Goal: Task Accomplishment & Management: Manage account settings

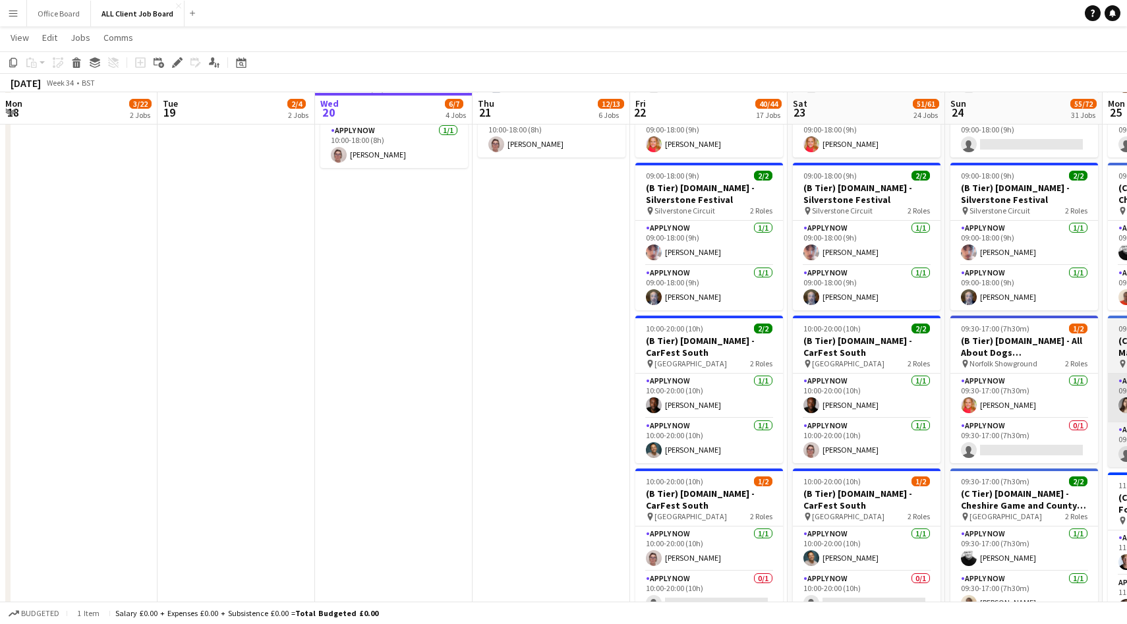
scroll to position [0, 393]
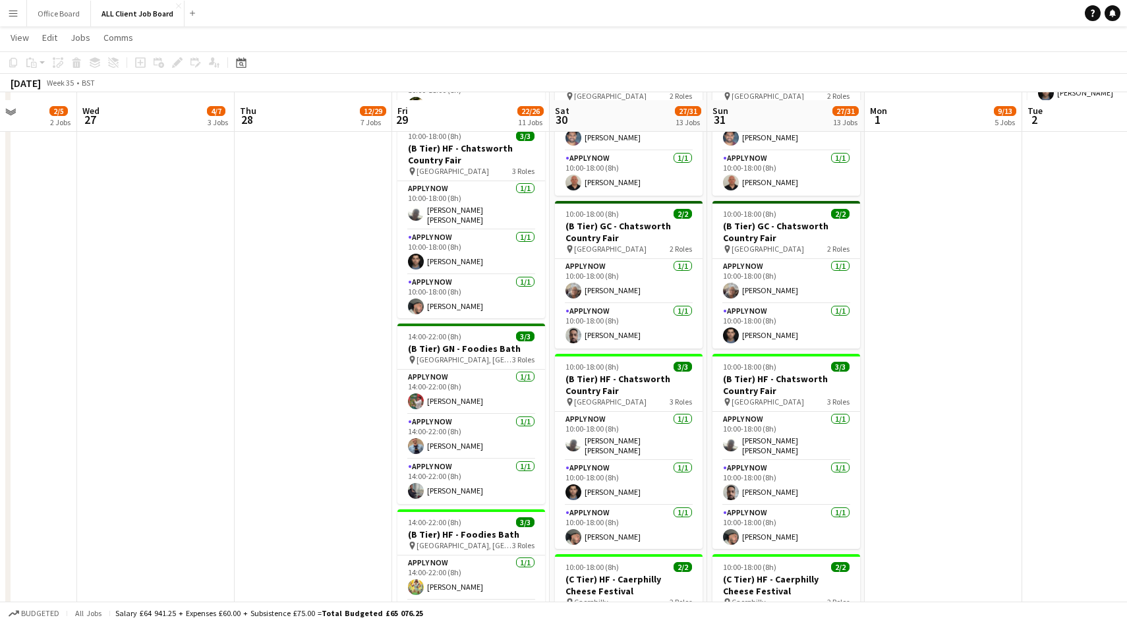
scroll to position [862, 0]
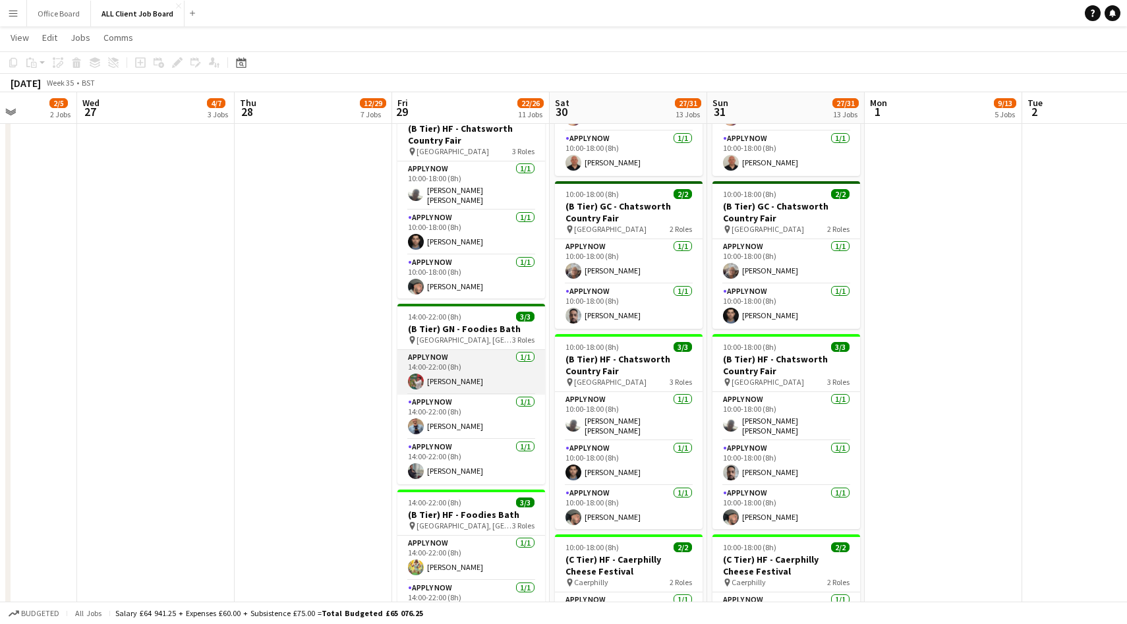
click at [456, 374] on app-card-role "APPLY NOW [DATE] 14:00-22:00 (8h) [PERSON_NAME]" at bounding box center [471, 372] width 148 height 45
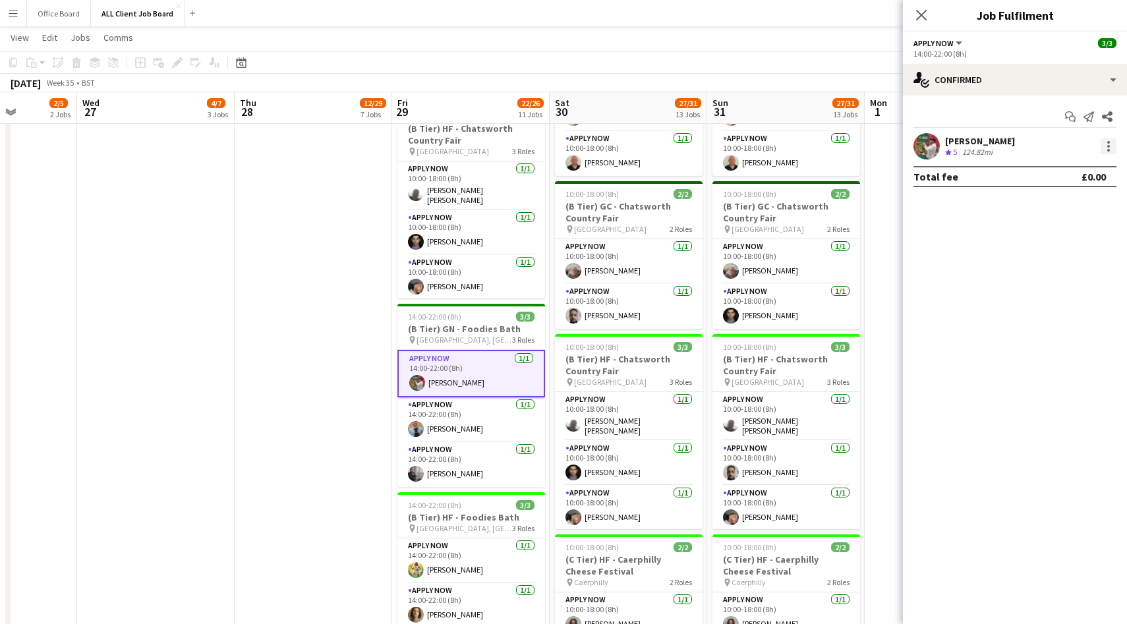
click at [1108, 146] on div at bounding box center [1108, 146] width 3 height 3
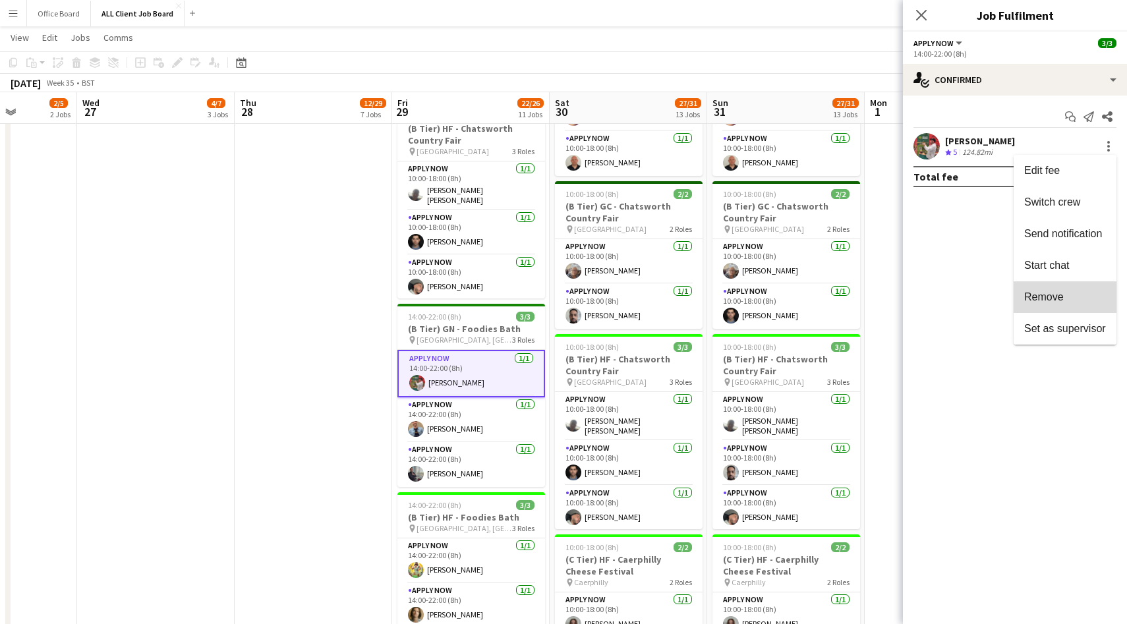
click at [1067, 300] on span "Remove" at bounding box center [1065, 297] width 82 height 12
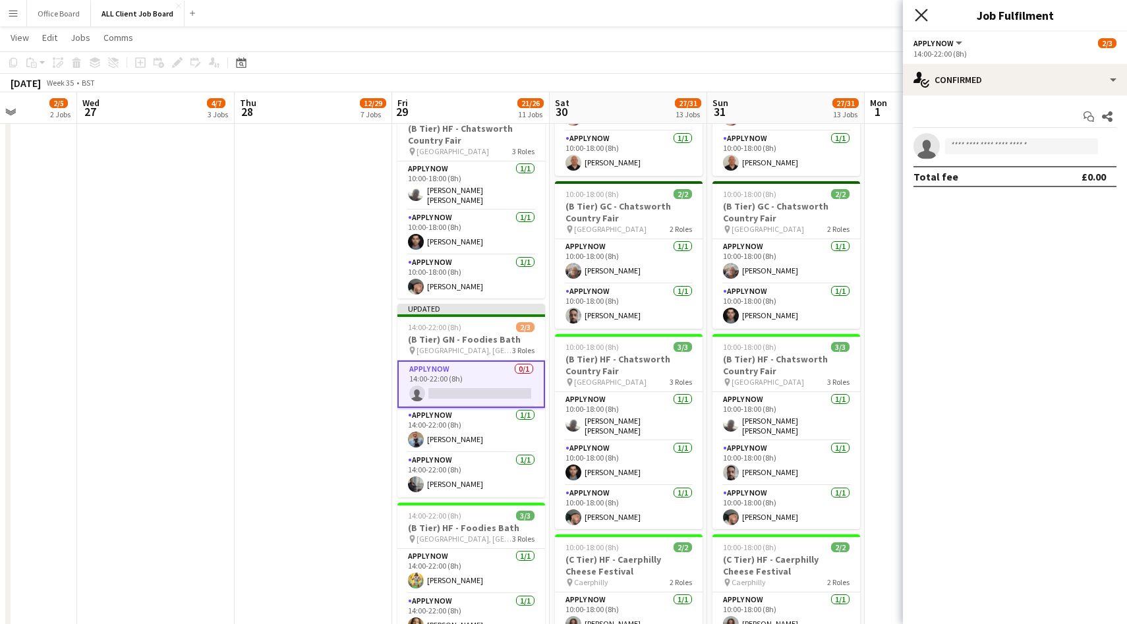
click at [918, 11] on icon "Close pop-in" at bounding box center [921, 15] width 13 height 13
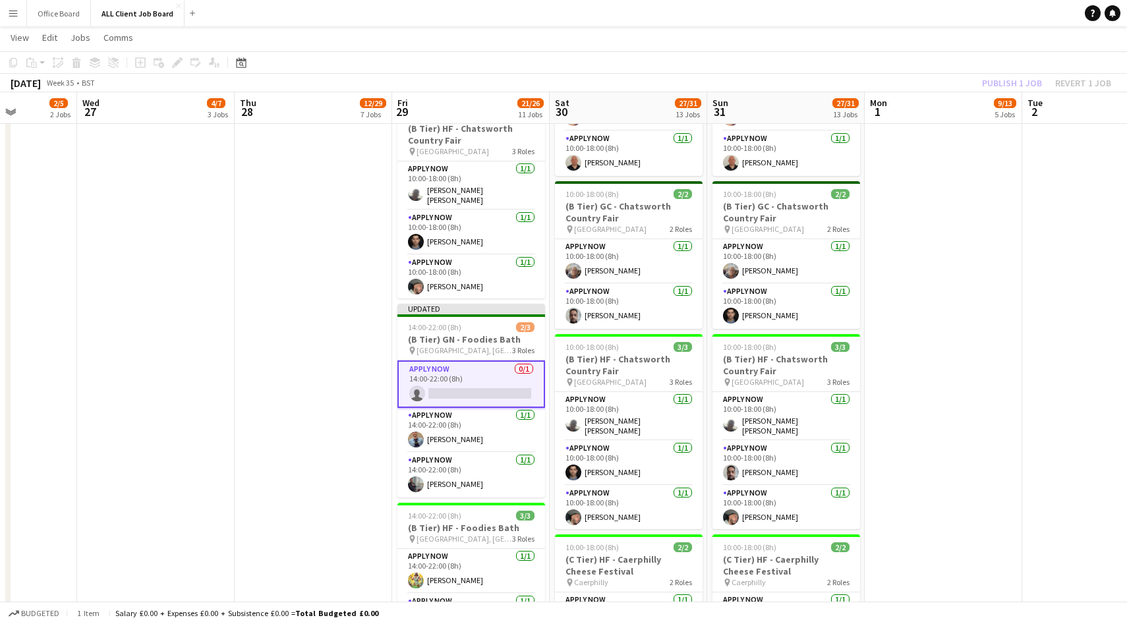
click at [996, 83] on div "Publish 1 job Revert 1 job" at bounding box center [1046, 82] width 161 height 17
click at [996, 83] on button "Publish 1 job" at bounding box center [1011, 82] width 71 height 17
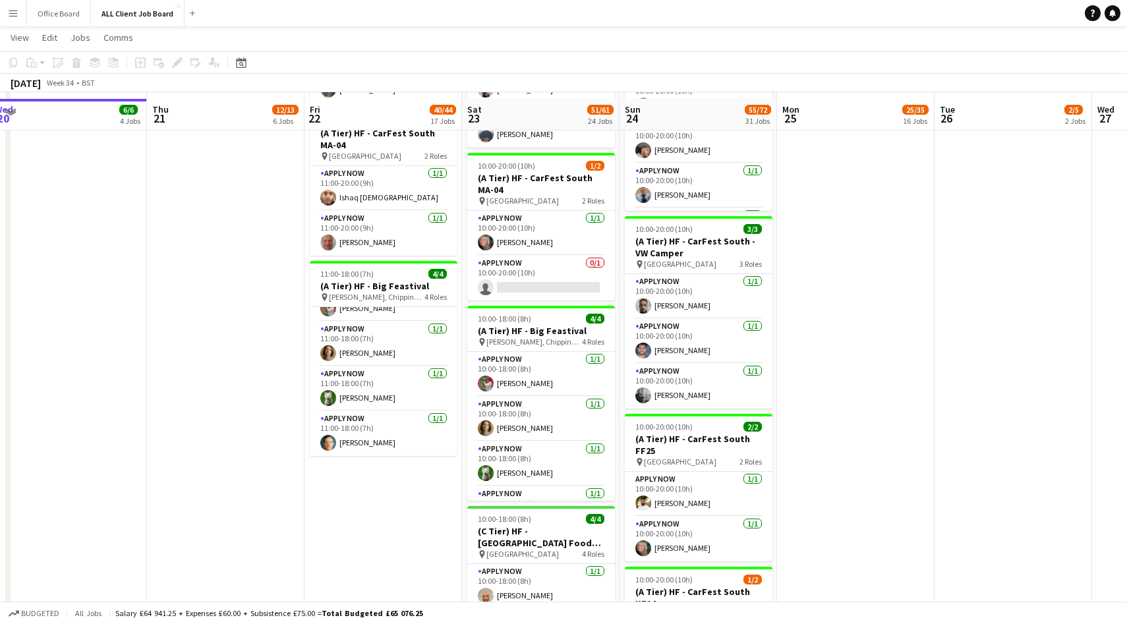
scroll to position [1852, 0]
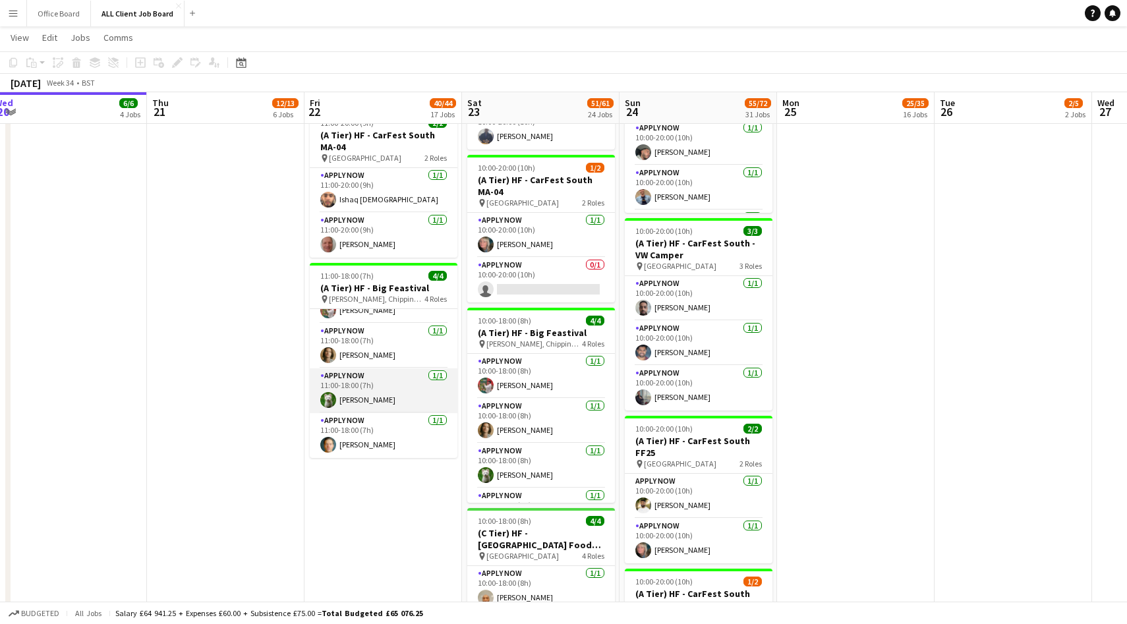
click at [405, 387] on app-card-role "APPLY NOW [DATE] 11:00-18:00 (7h) [PERSON_NAME]" at bounding box center [384, 390] width 148 height 45
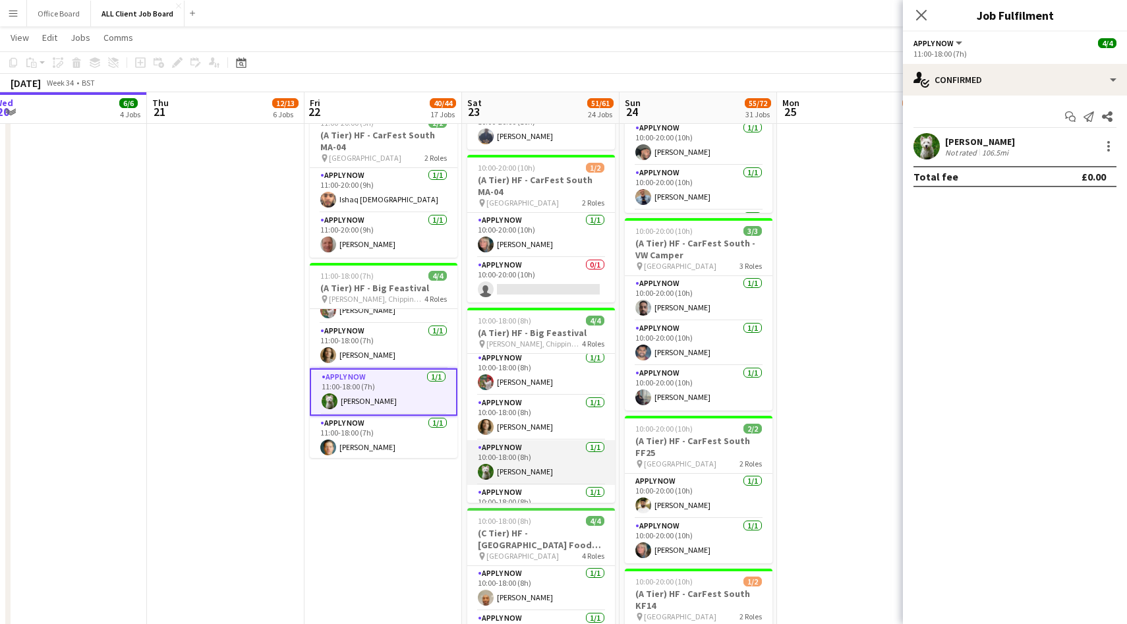
scroll to position [4, 0]
click at [564, 467] on app-card-role "APPLY NOW [DATE] 10:00-18:00 (8h) [PERSON_NAME]" at bounding box center [541, 461] width 148 height 45
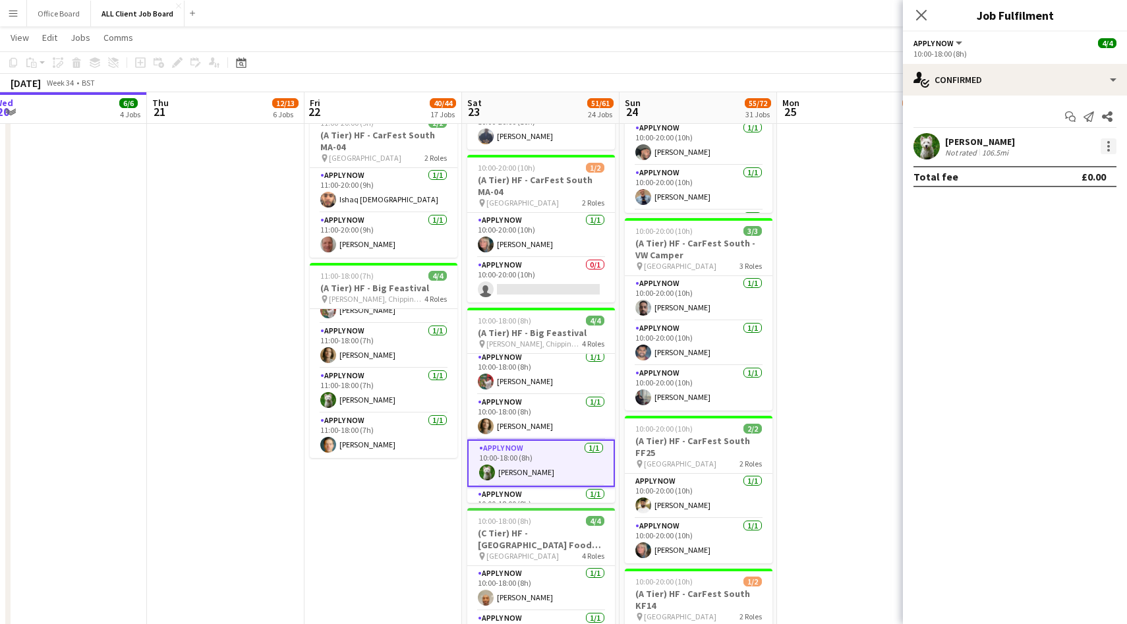
click at [1108, 144] on div at bounding box center [1108, 146] width 16 height 16
click at [1044, 196] on span "Switch crew" at bounding box center [1052, 201] width 56 height 11
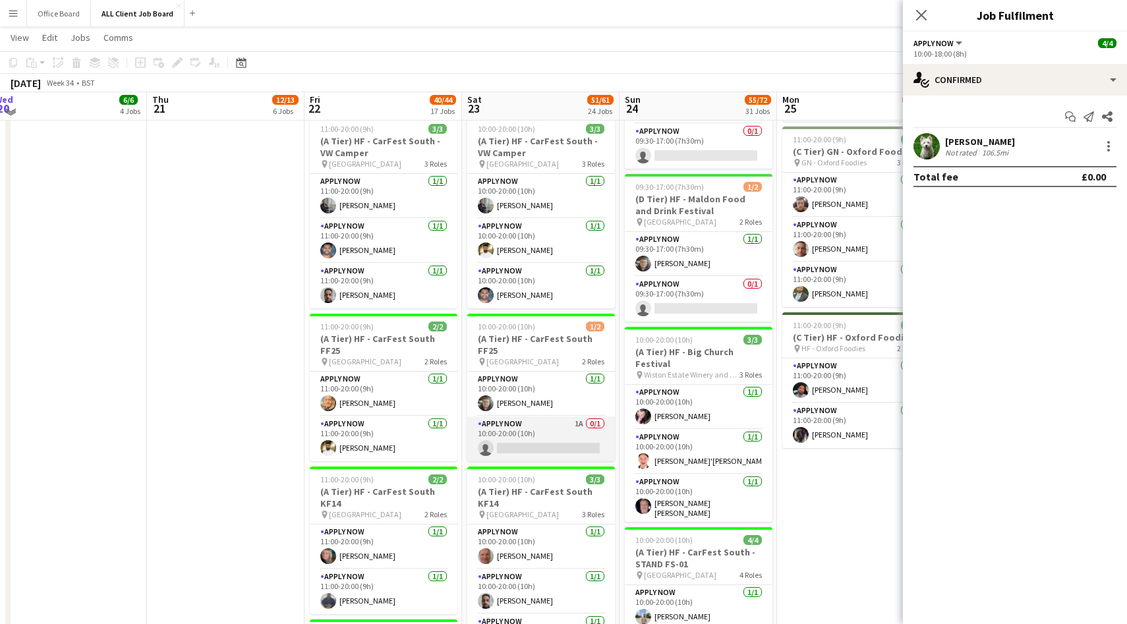
scroll to position [1369, 0]
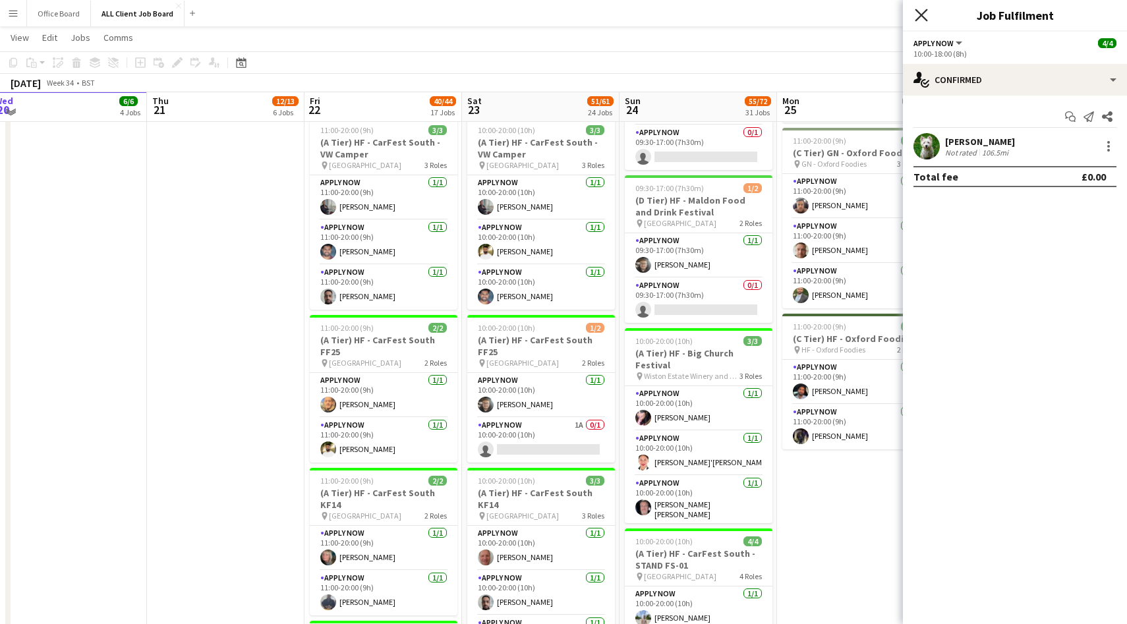
click at [920, 16] on icon at bounding box center [921, 15] width 13 height 13
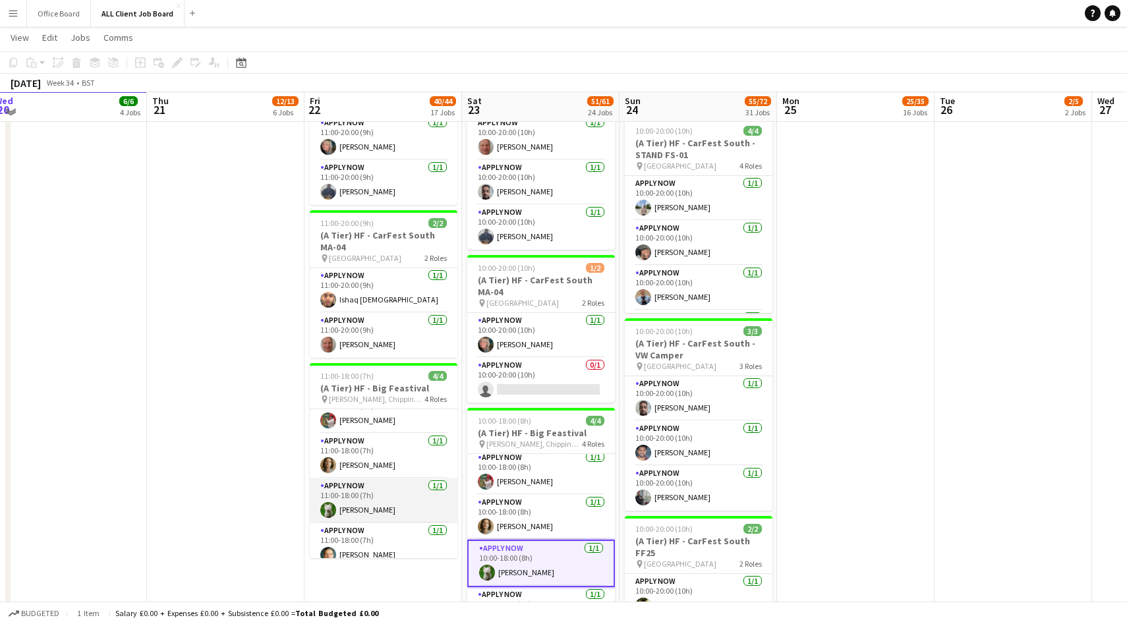
scroll to position [19, 0]
click at [562, 567] on app-card-role "APPLY NOW [DATE] 10:00-18:00 (8h) [PERSON_NAME]" at bounding box center [541, 563] width 148 height 47
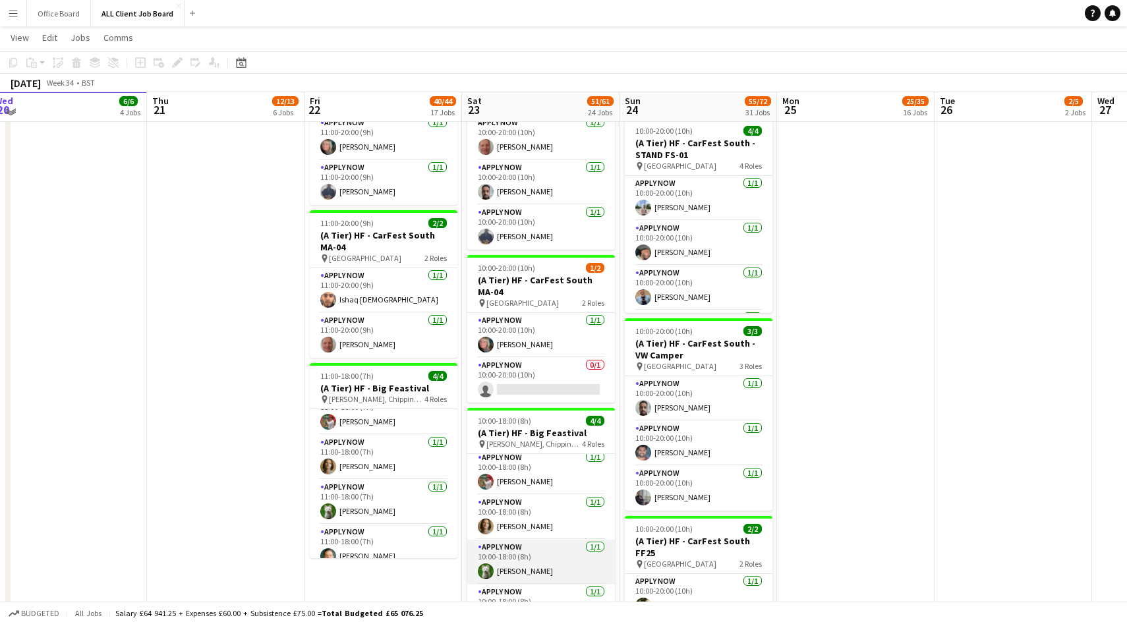
click at [562, 567] on app-card-role "APPLY NOW [DATE] 10:00-18:00 (8h) [PERSON_NAME]" at bounding box center [541, 562] width 148 height 45
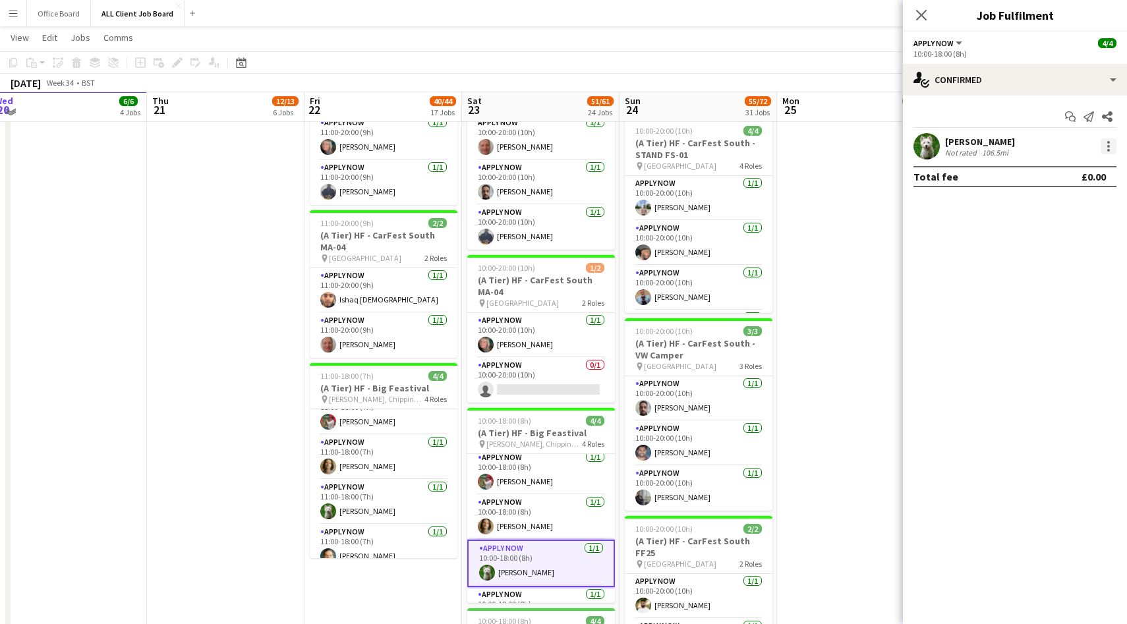
click at [1110, 152] on div at bounding box center [1108, 146] width 16 height 16
click at [920, 17] on div at bounding box center [563, 312] width 1127 height 624
click at [918, 11] on icon "Close pop-in" at bounding box center [921, 15] width 13 height 13
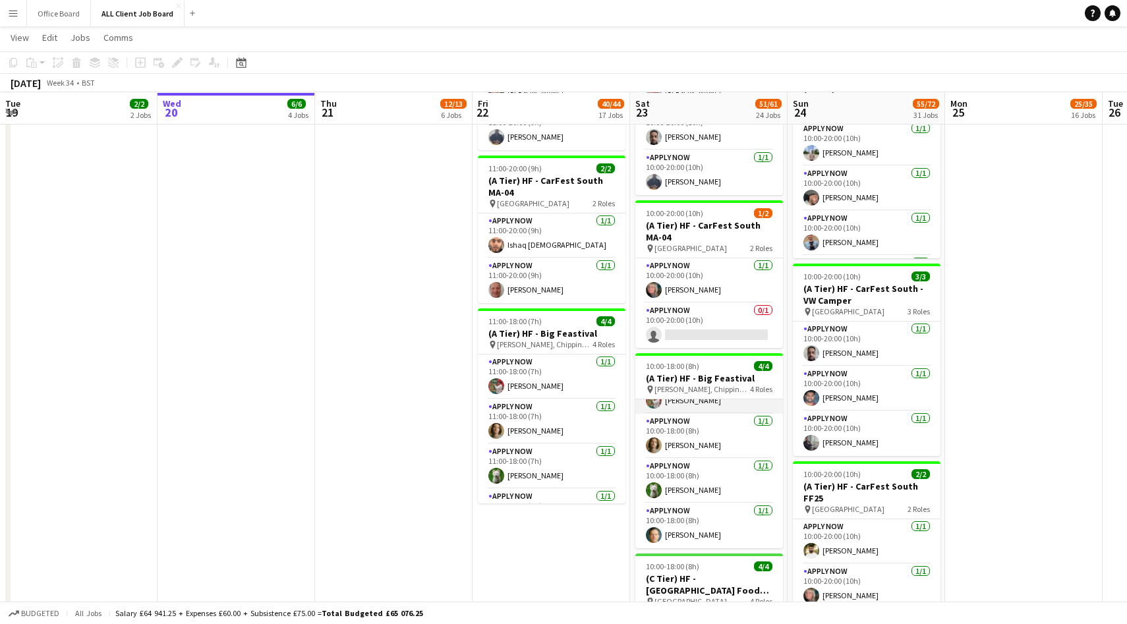
scroll to position [1807, 0]
click at [708, 481] on app-card-role "APPLY NOW [DATE] 10:00-18:00 (8h) [PERSON_NAME]" at bounding box center [709, 480] width 148 height 45
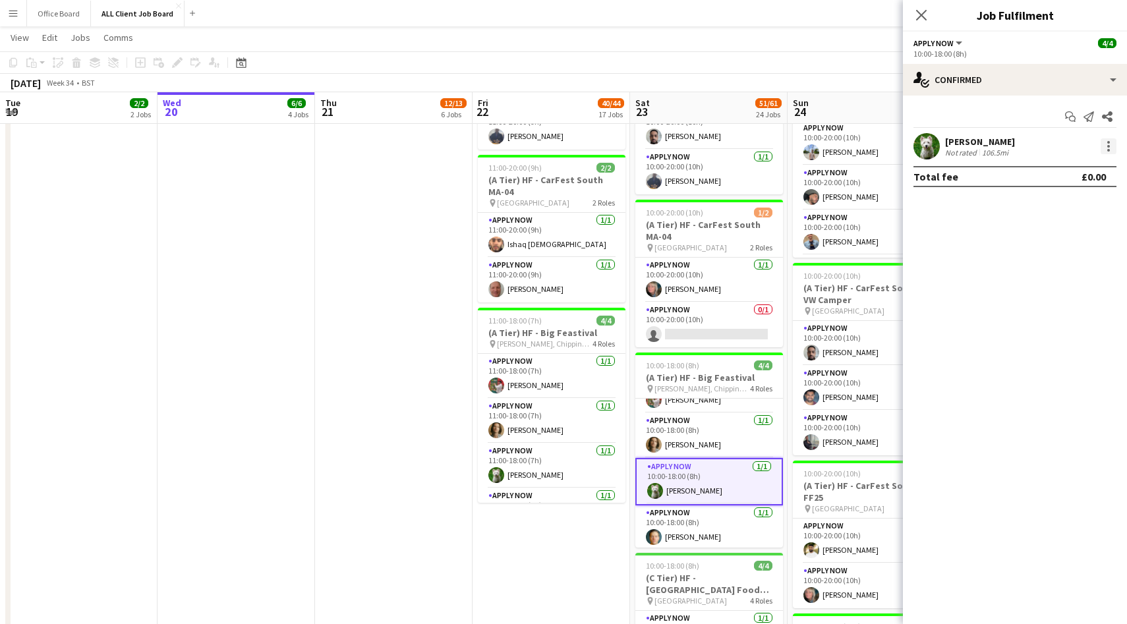
click at [1110, 146] on div at bounding box center [1108, 146] width 16 height 16
click at [1054, 205] on span "Switch crew" at bounding box center [1052, 201] width 56 height 11
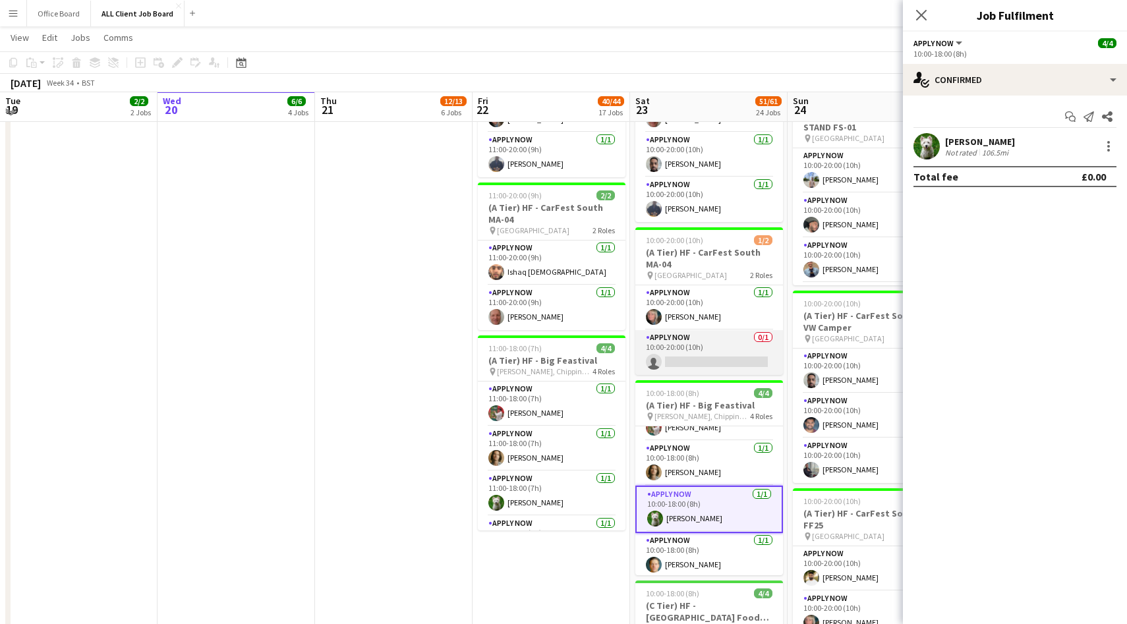
click at [700, 349] on app-card-role "APPLY NOW 0/1 10:00-20:00 (10h) single-neutral-actions" at bounding box center [709, 352] width 148 height 45
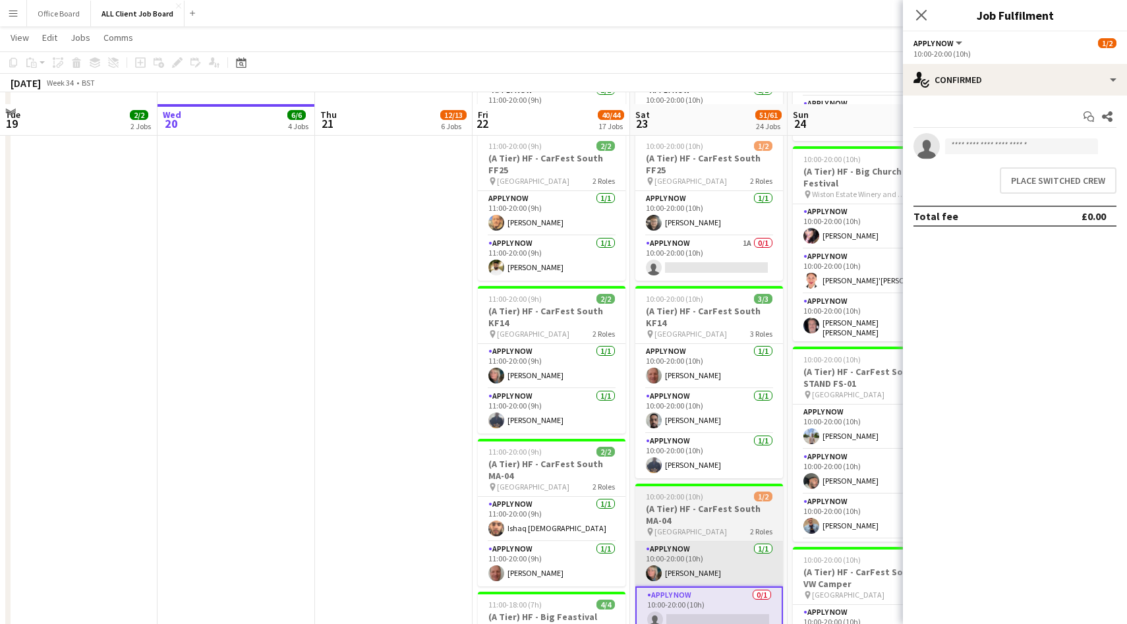
scroll to position [1540, 0]
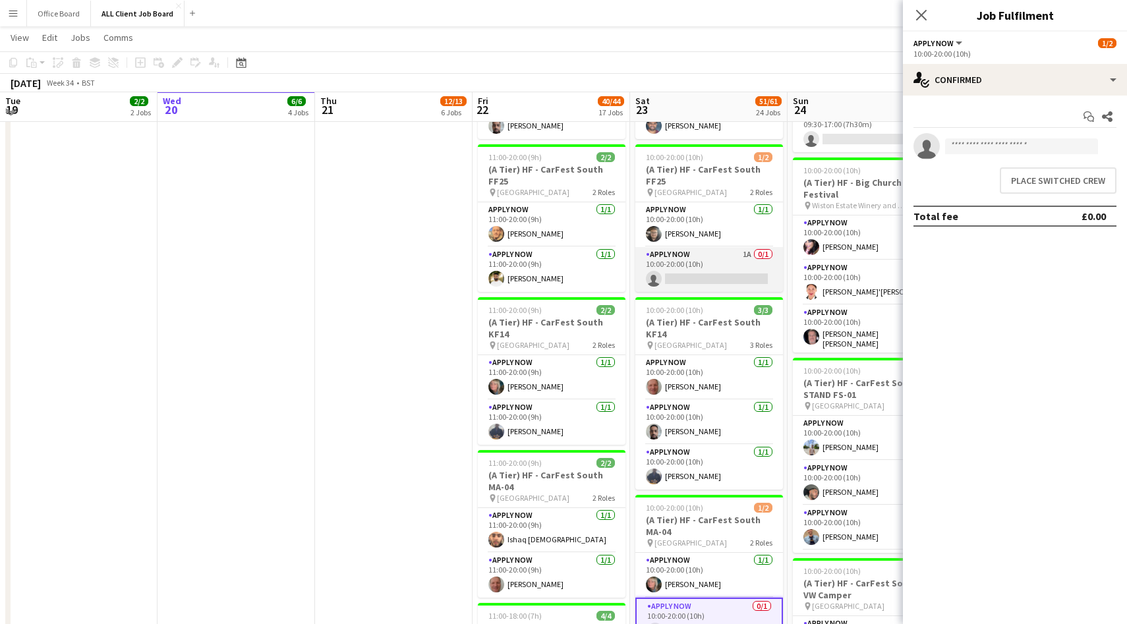
click at [713, 273] on app-card-role "APPLY NOW 1A 0/1 10:00-20:00 (10h) single-neutral-actions" at bounding box center [709, 269] width 148 height 45
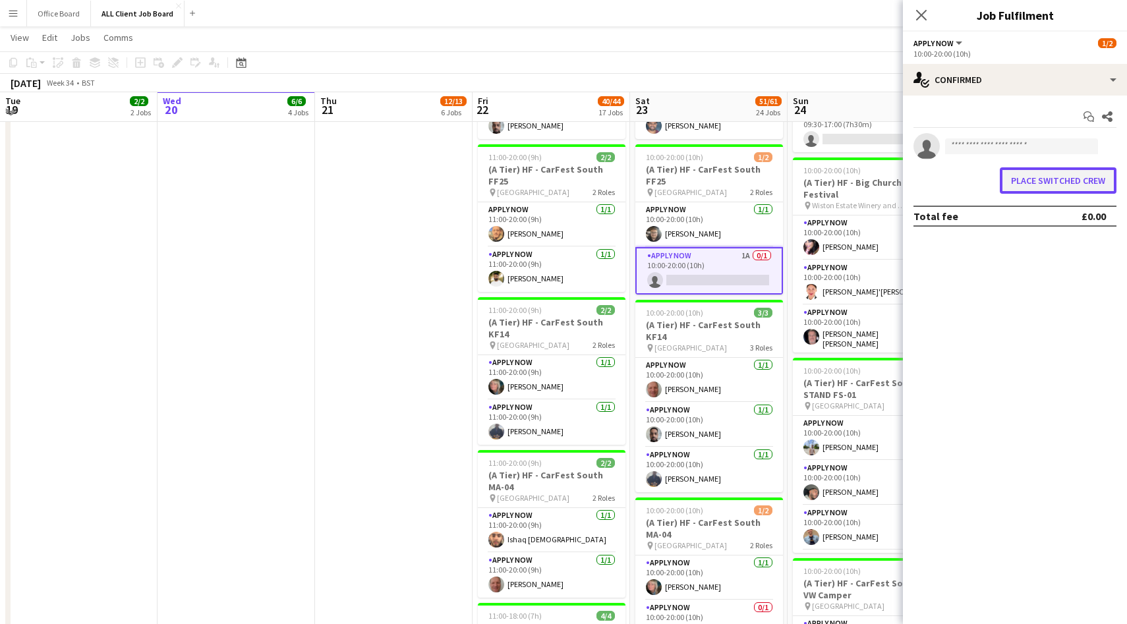
click at [1070, 185] on button "Place switched crew" at bounding box center [1058, 180] width 117 height 26
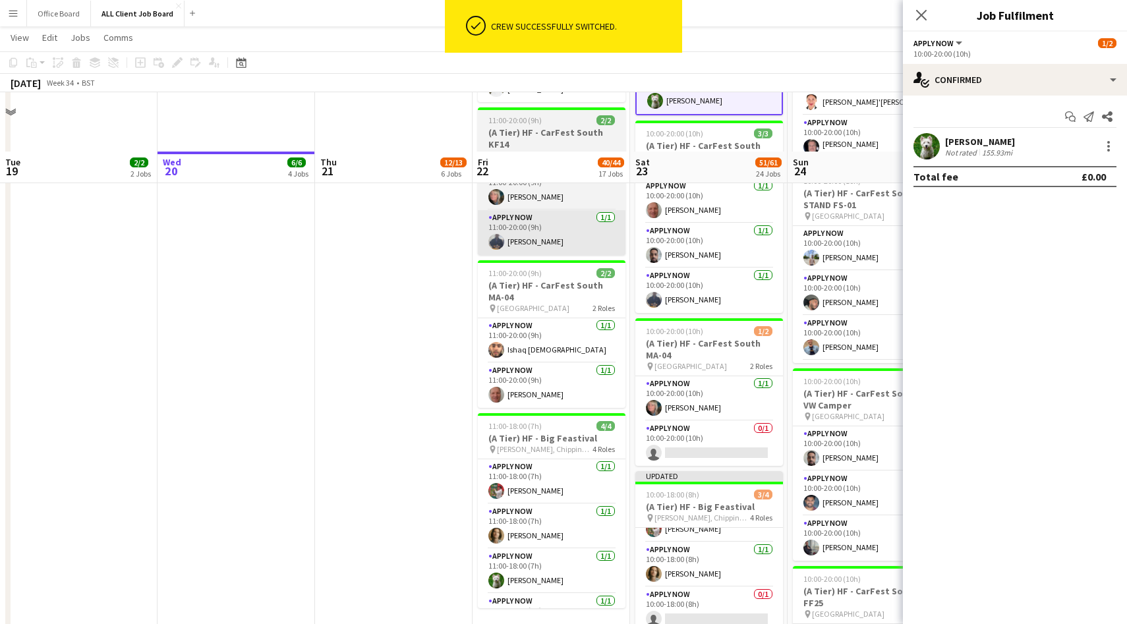
scroll to position [1826, 0]
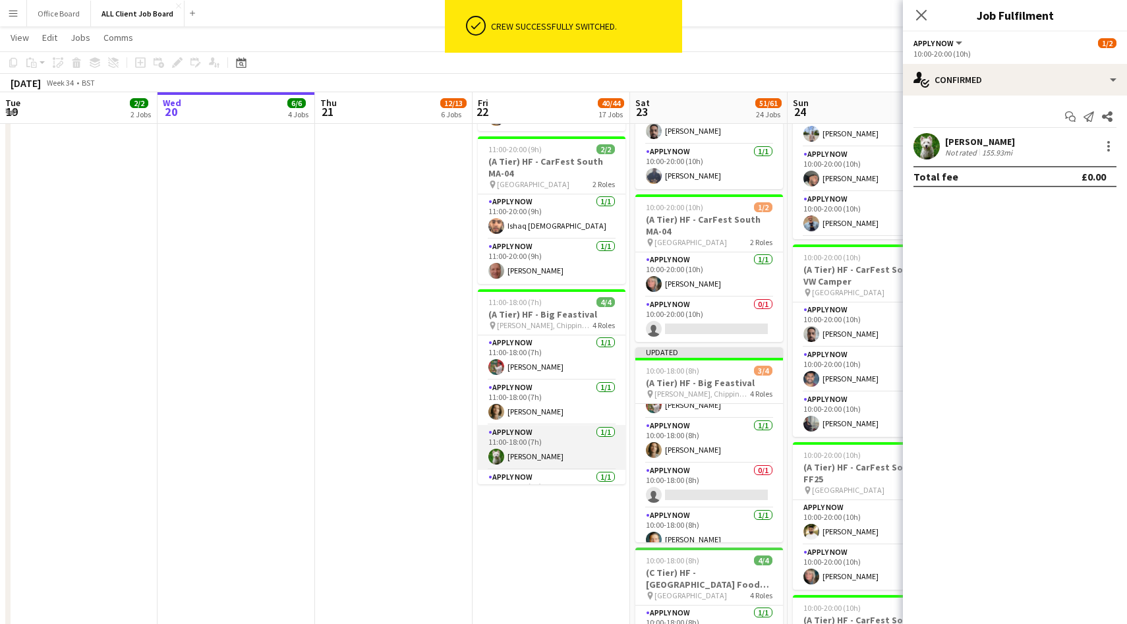
click at [548, 448] on app-card-role "APPLY NOW [DATE] 11:00-18:00 (7h) [PERSON_NAME]" at bounding box center [552, 447] width 148 height 45
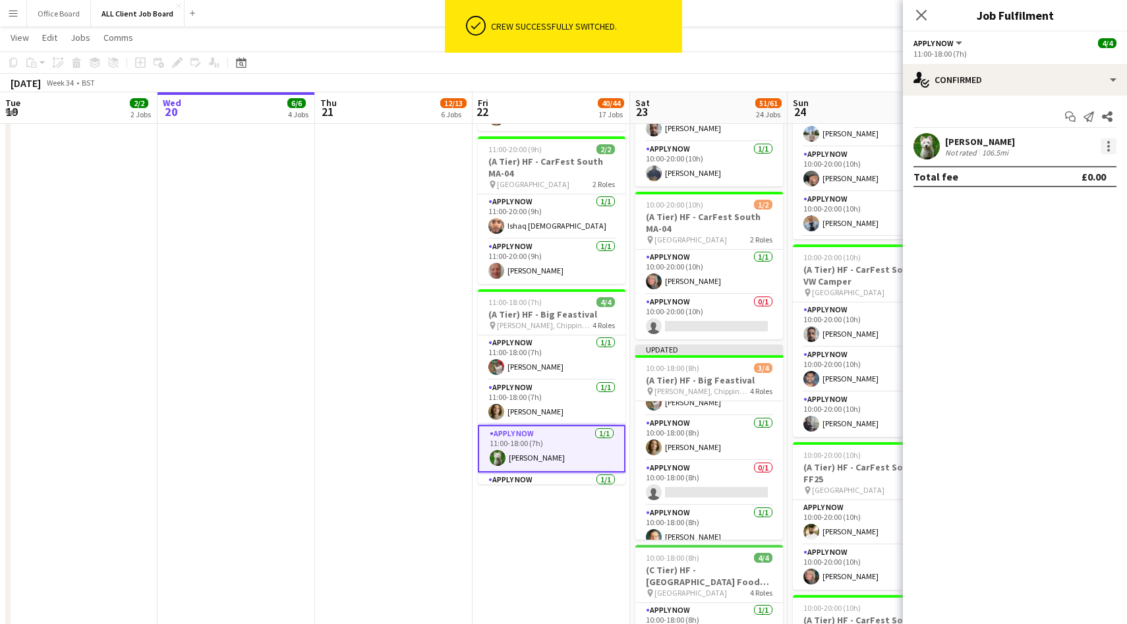
click at [1114, 146] on div at bounding box center [1108, 146] width 16 height 16
click at [1063, 207] on span "Switch crew" at bounding box center [1052, 201] width 56 height 11
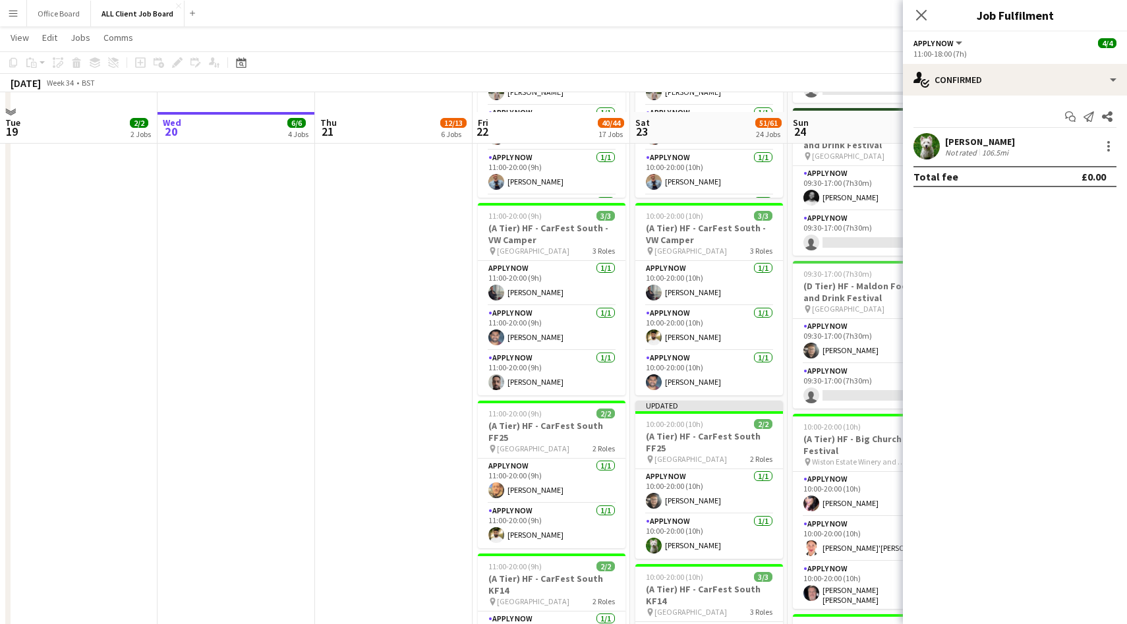
scroll to position [1282, 0]
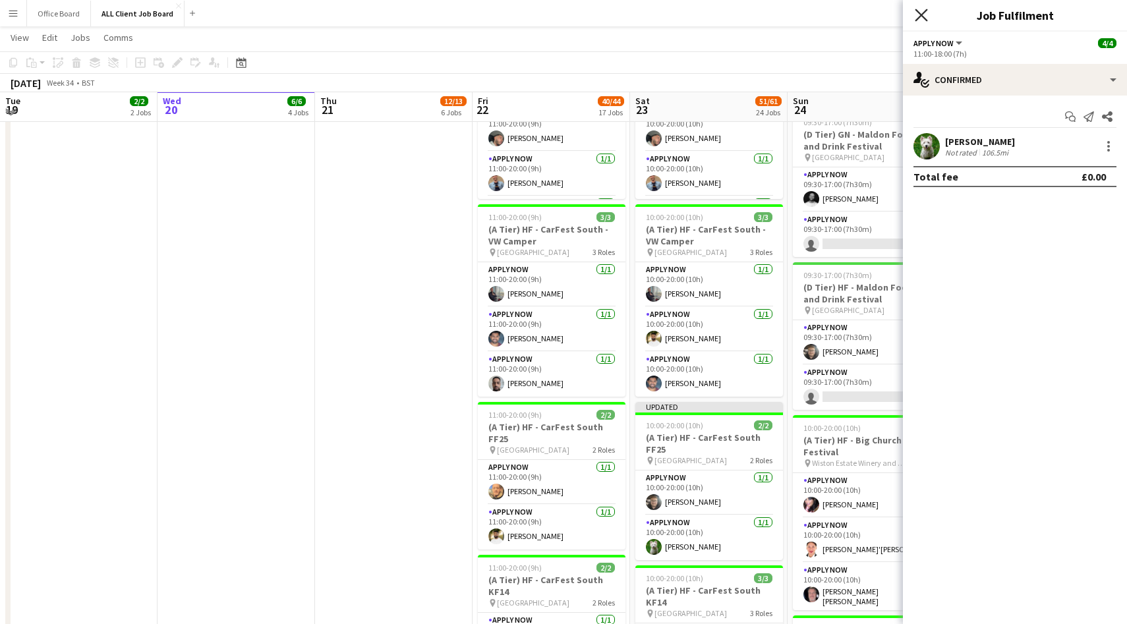
click at [922, 13] on icon at bounding box center [921, 15] width 13 height 13
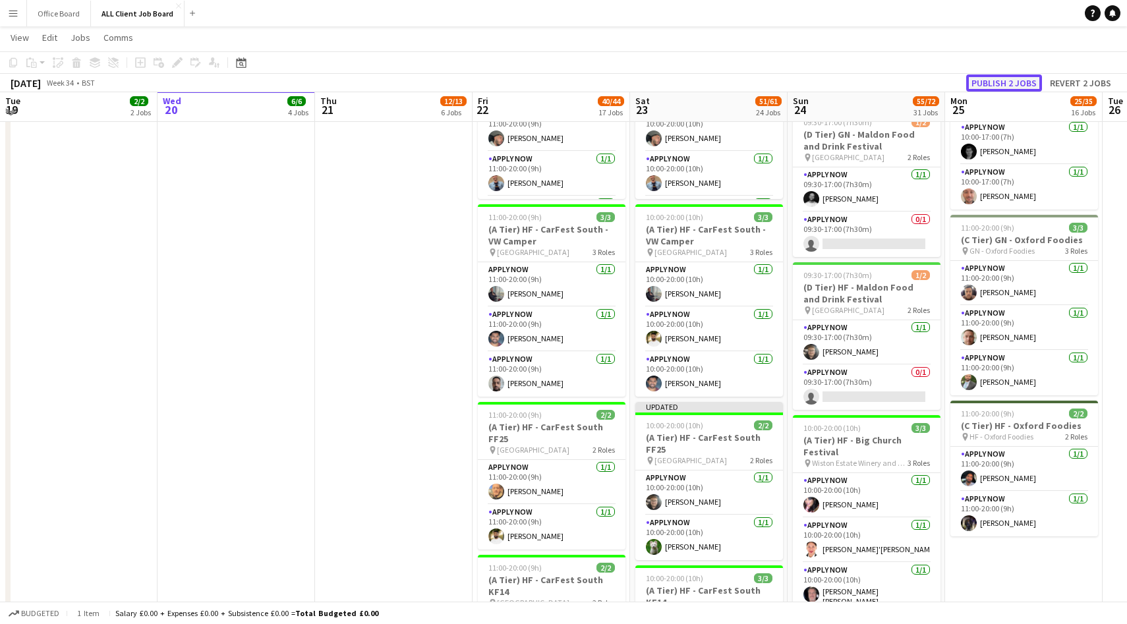
click at [1023, 83] on button "Publish 2 jobs" at bounding box center [1004, 82] width 76 height 17
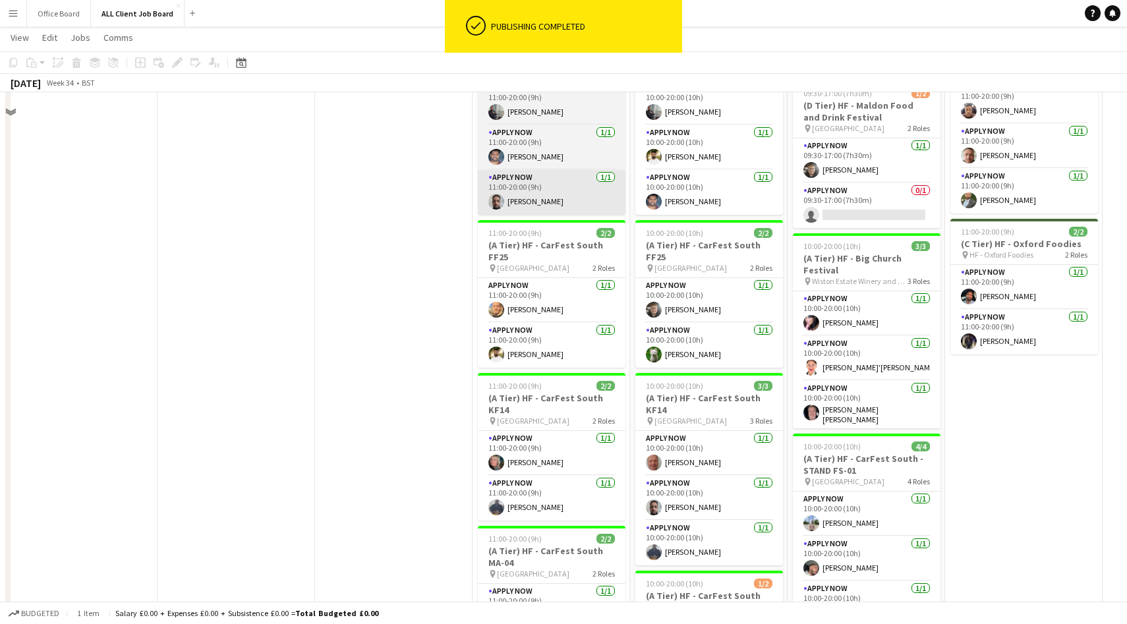
scroll to position [1438, 0]
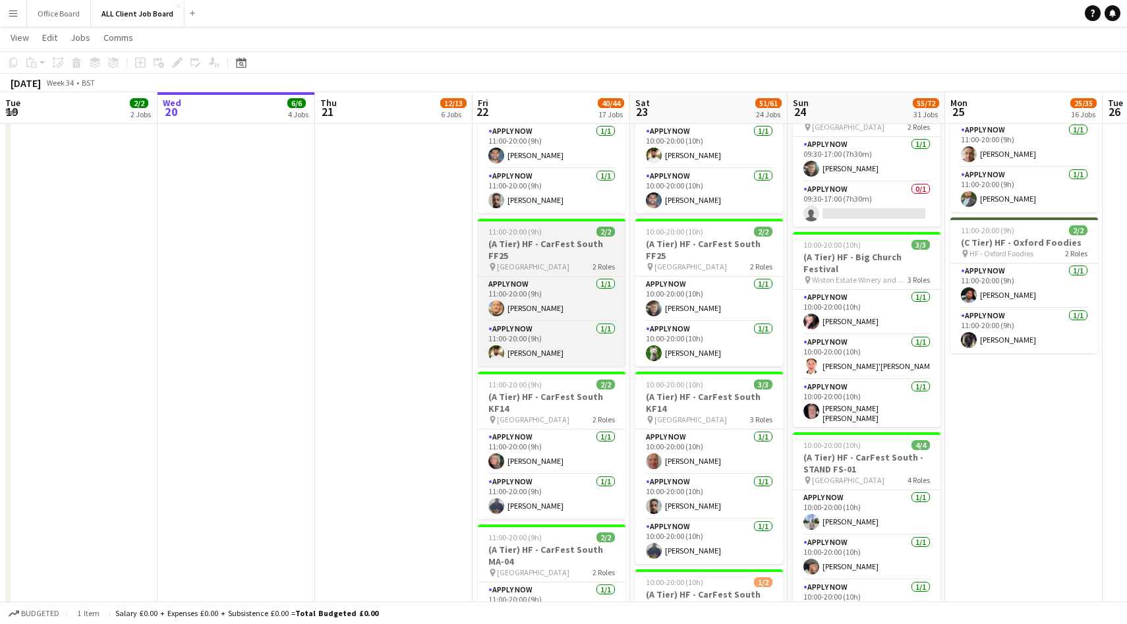
click at [565, 248] on h3 "(A Tier) HF - CarFest South FF25" at bounding box center [552, 250] width 148 height 24
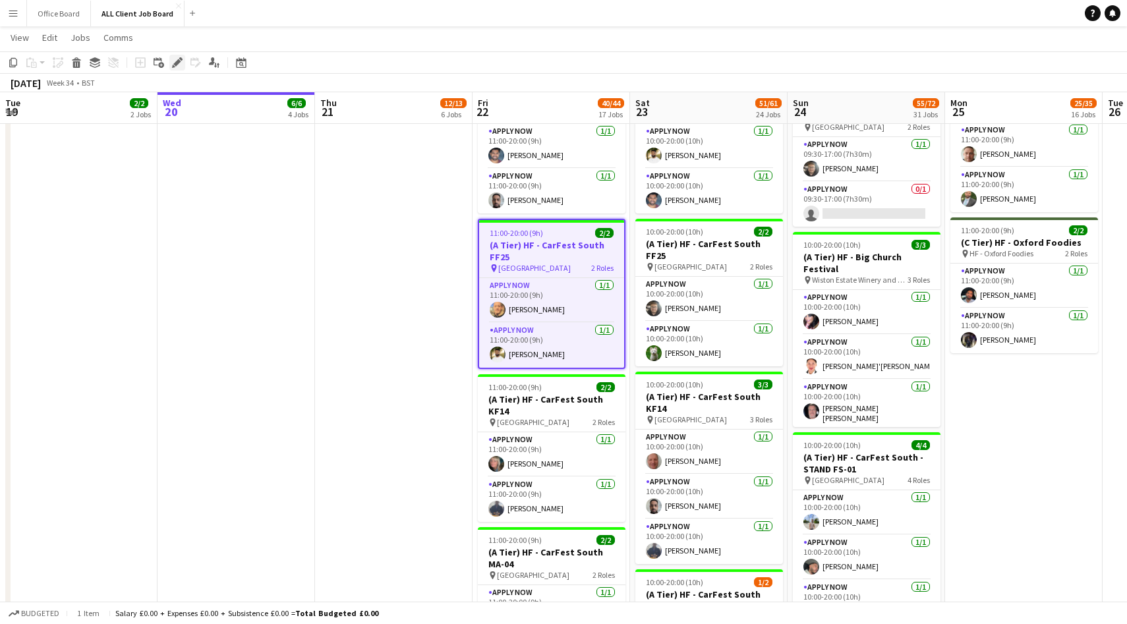
click at [174, 61] on icon "Edit" at bounding box center [177, 62] width 11 height 11
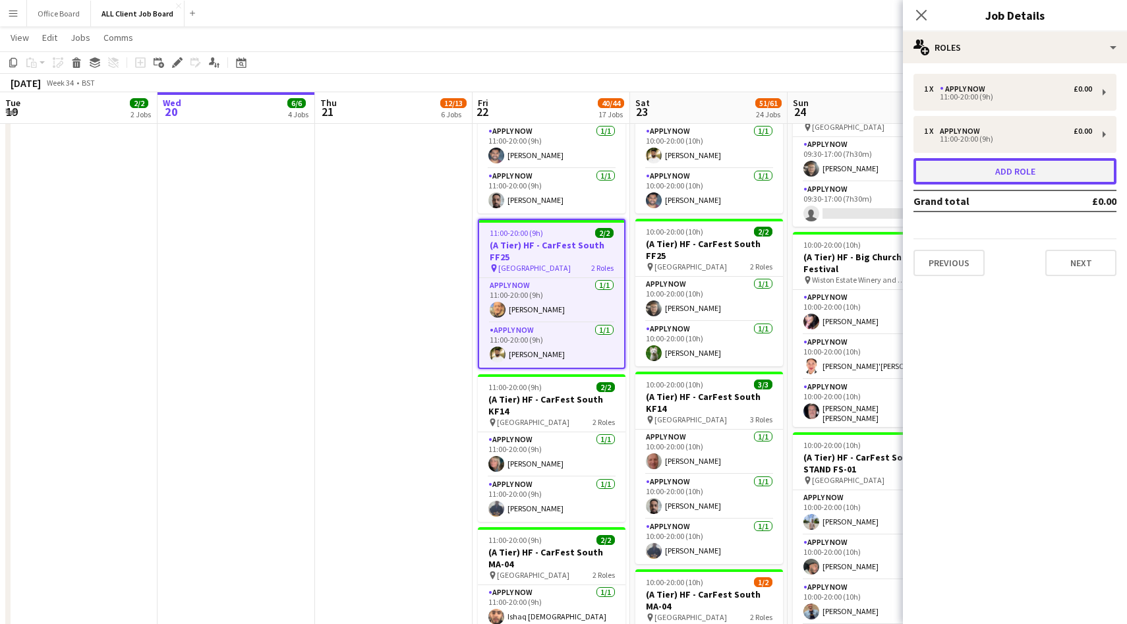
click at [1011, 172] on button "Add role" at bounding box center [1014, 171] width 203 height 26
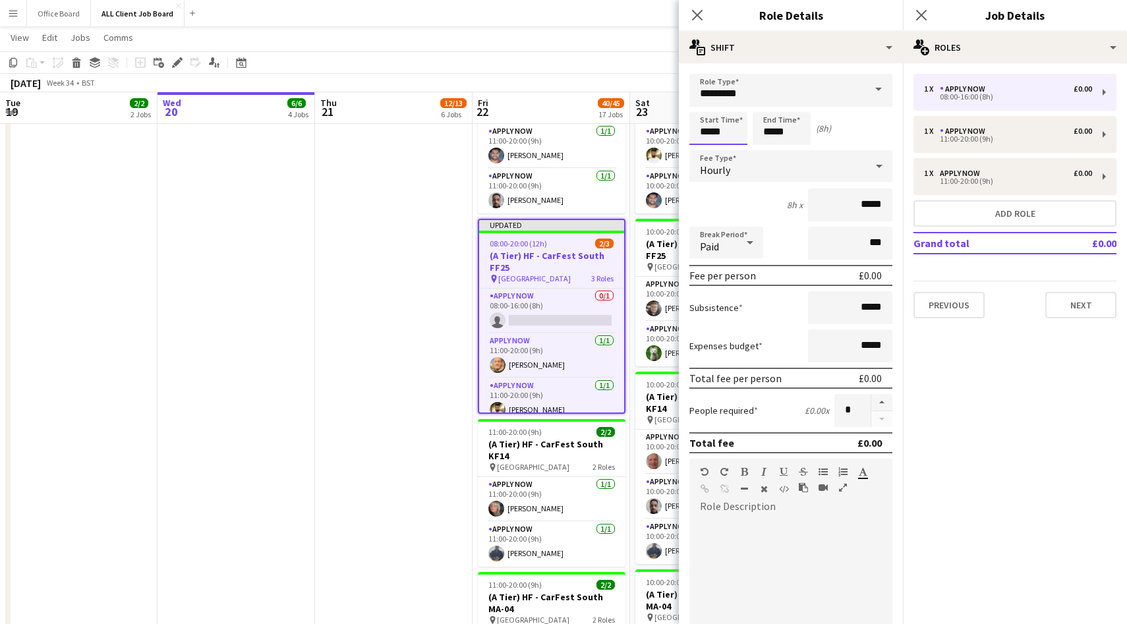
click at [720, 132] on input "*****" at bounding box center [718, 128] width 58 height 33
click at [710, 106] on div at bounding box center [705, 105] width 26 height 13
type input "*****"
click at [710, 106] on div at bounding box center [705, 105] width 26 height 13
click at [781, 131] on input "*****" at bounding box center [781, 128] width 58 height 33
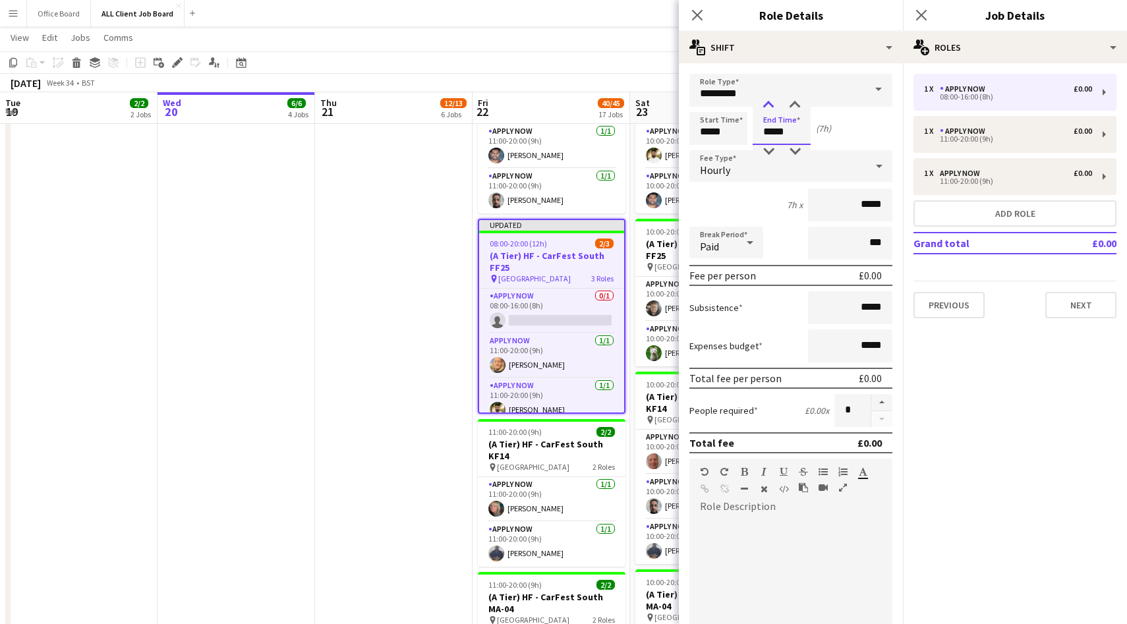
click at [770, 109] on div at bounding box center [768, 105] width 26 height 13
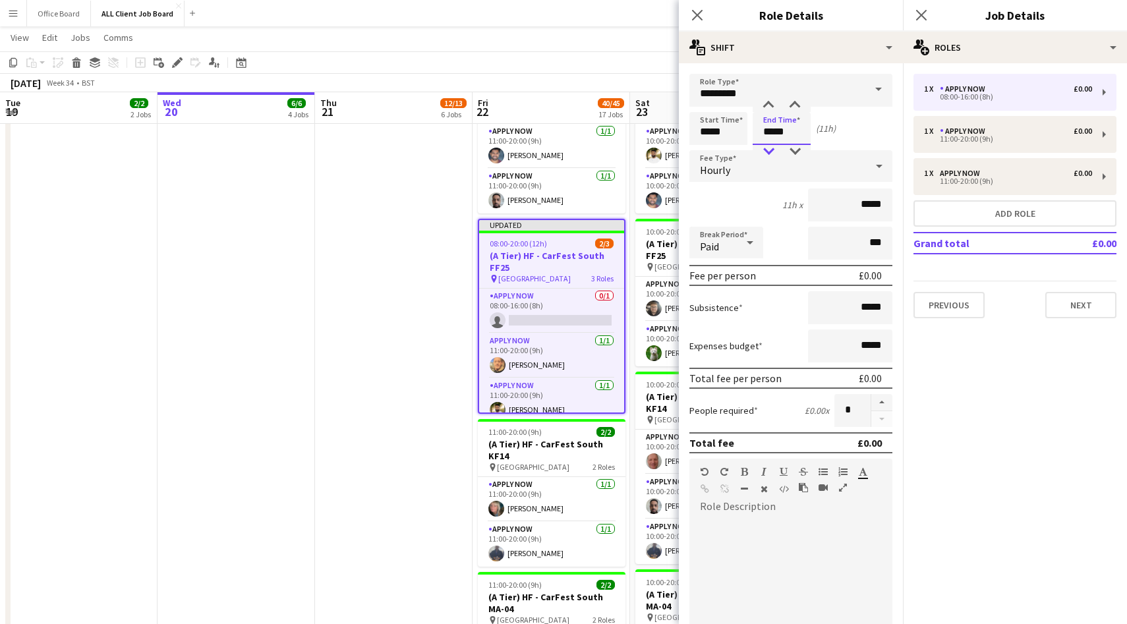
type input "*****"
click at [769, 146] on div at bounding box center [768, 151] width 26 height 13
click at [917, 19] on icon at bounding box center [921, 15] width 13 height 13
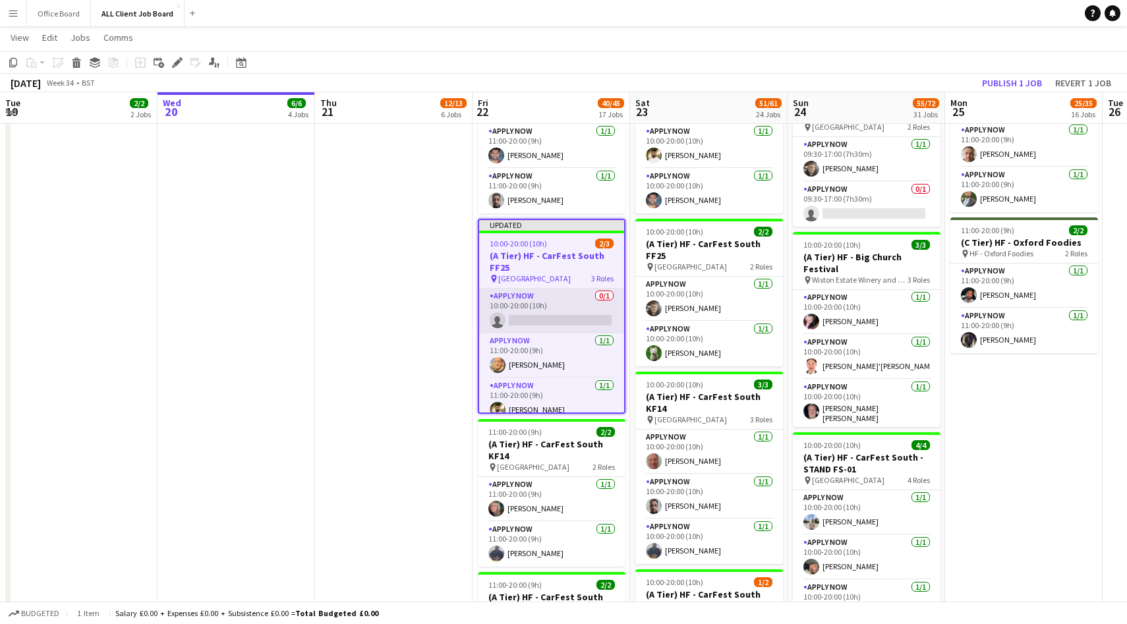
click at [561, 311] on app-card-role "APPLY NOW 0/1 10:00-20:00 (10h) single-neutral-actions" at bounding box center [551, 311] width 145 height 45
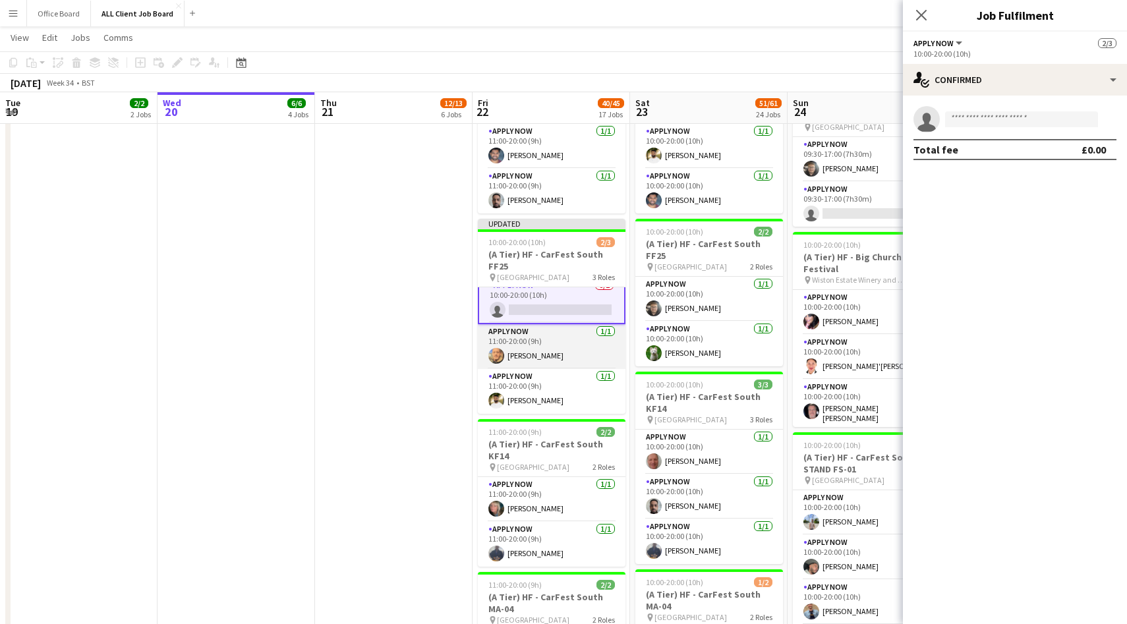
scroll to position [0, 0]
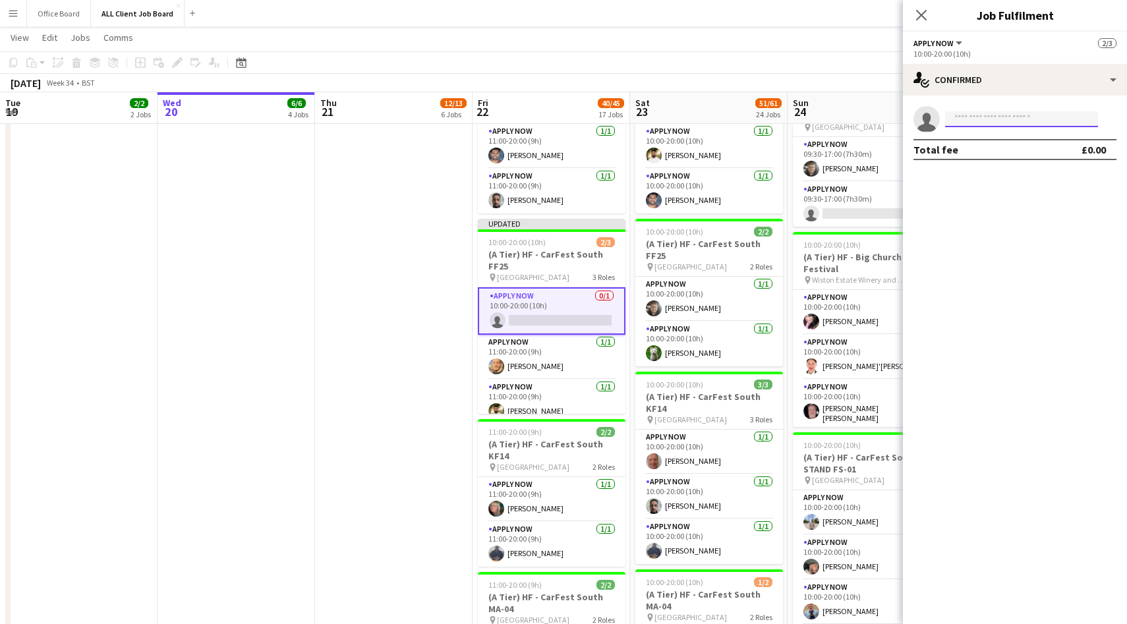
click at [983, 120] on input at bounding box center [1021, 119] width 153 height 16
click at [546, 138] on app-card-role "APPLY NOW 1/1 11:00-20:00 (9h) Tausif Patel" at bounding box center [552, 146] width 148 height 45
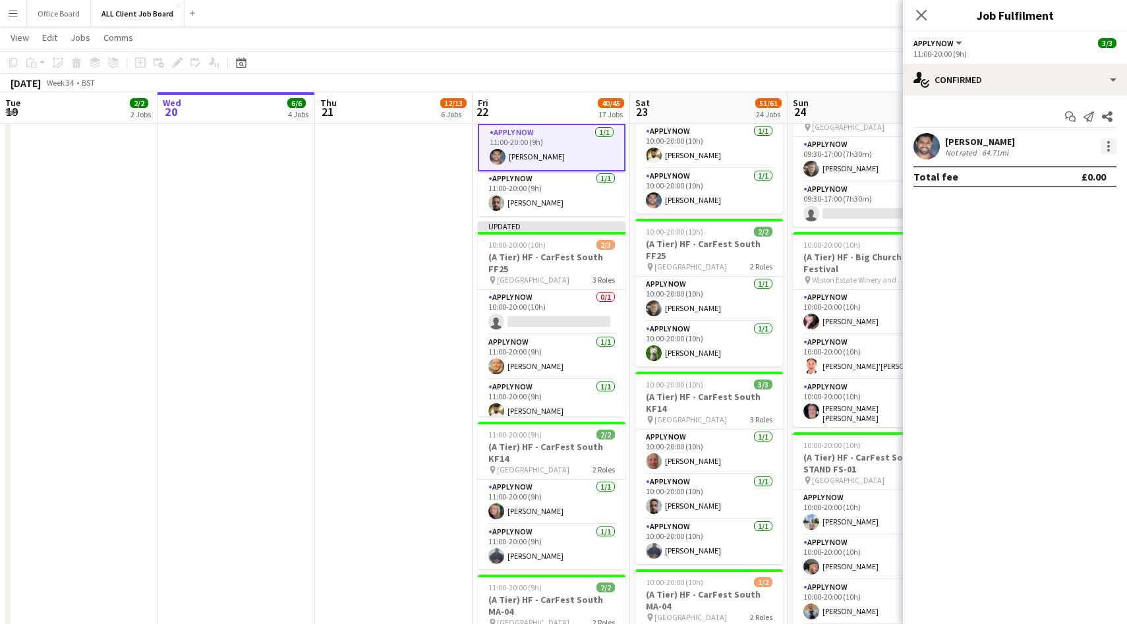
click at [1114, 148] on div at bounding box center [1108, 146] width 16 height 16
click at [1073, 200] on span "Switch crew" at bounding box center [1052, 201] width 56 height 11
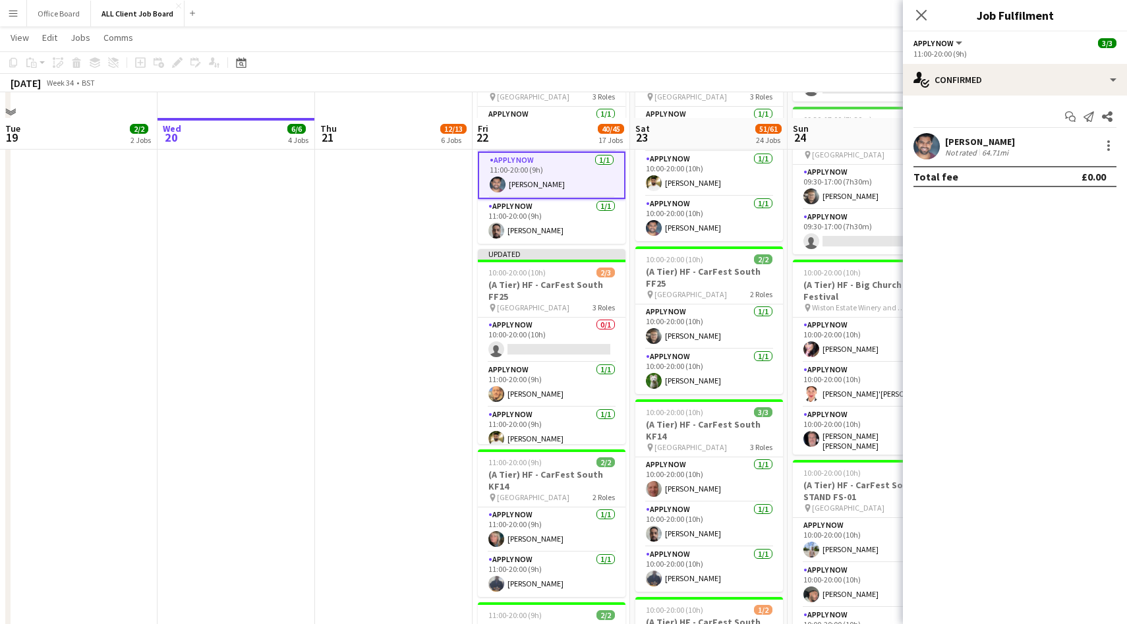
scroll to position [1465, 0]
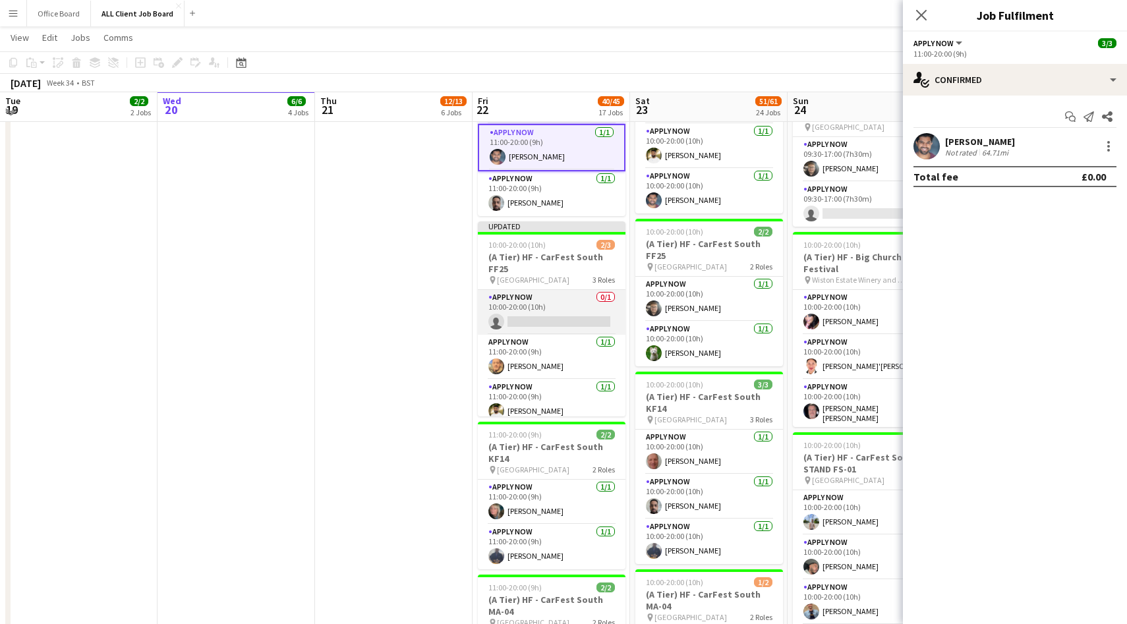
click at [565, 304] on app-card-role "APPLY NOW 0/1 10:00-20:00 (10h) single-neutral-actions" at bounding box center [552, 312] width 148 height 45
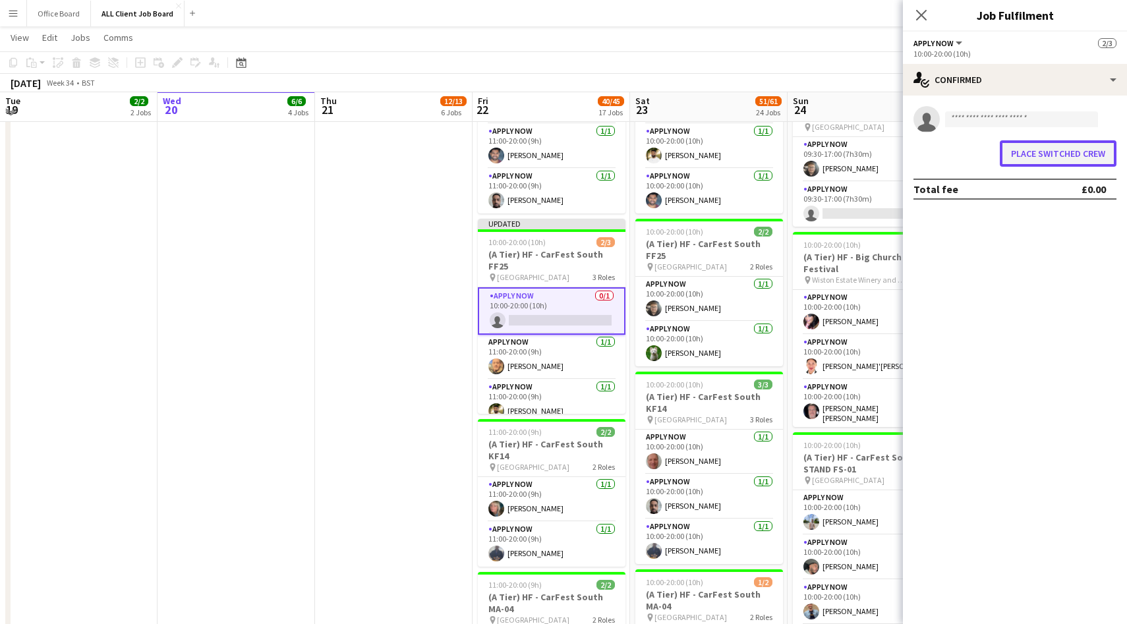
click at [1054, 157] on button "Place switched crew" at bounding box center [1058, 153] width 117 height 26
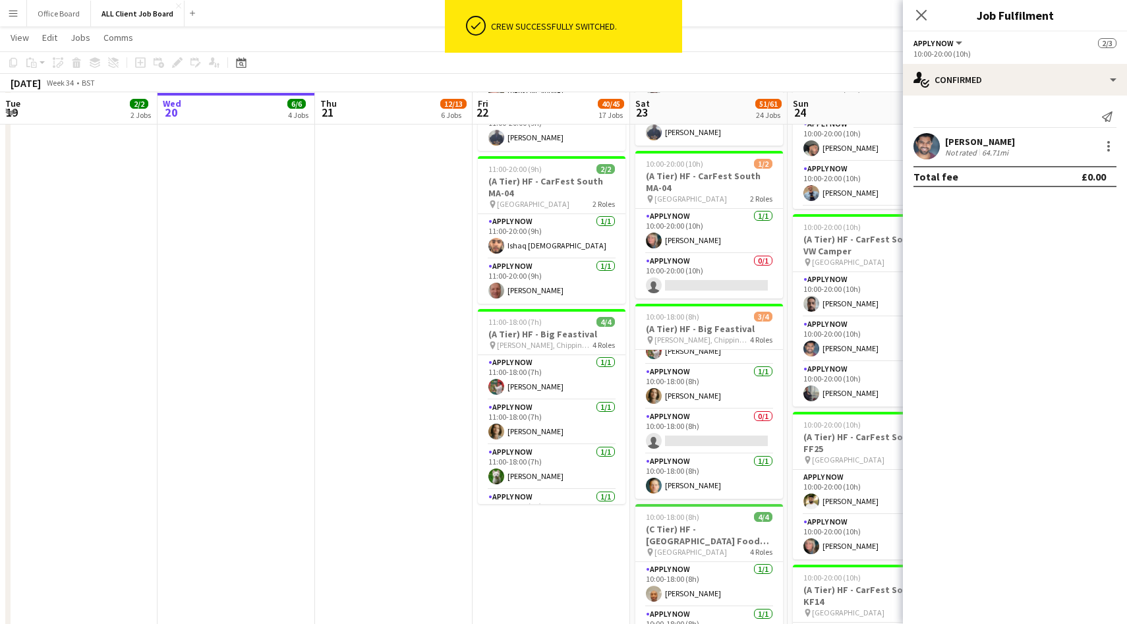
scroll to position [1857, 0]
click at [565, 464] on app-card-role "APPLY NOW [DATE] 11:00-18:00 (7h) [PERSON_NAME]" at bounding box center [552, 466] width 148 height 45
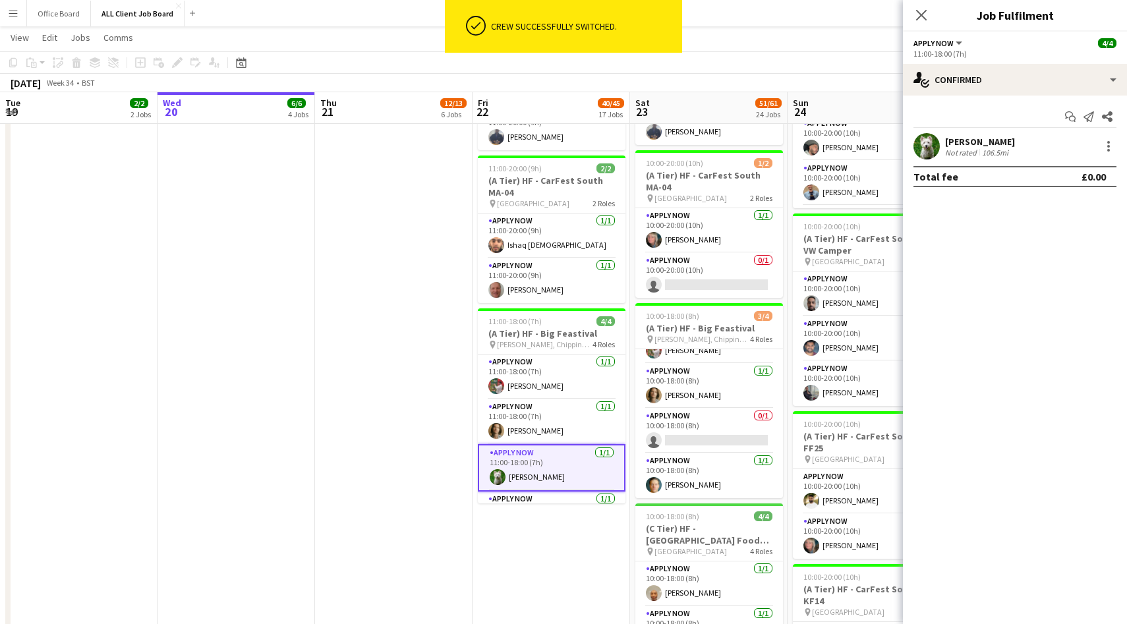
scroll to position [8, 0]
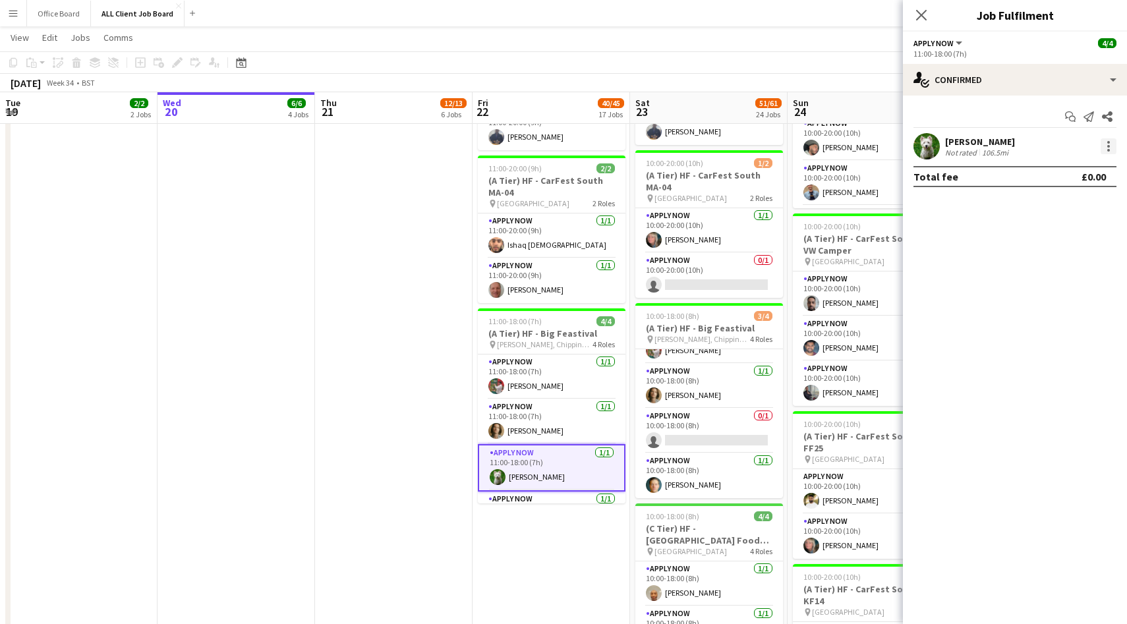
click at [1111, 150] on div at bounding box center [1108, 146] width 16 height 16
click at [1048, 192] on button "Switch crew" at bounding box center [1064, 202] width 103 height 32
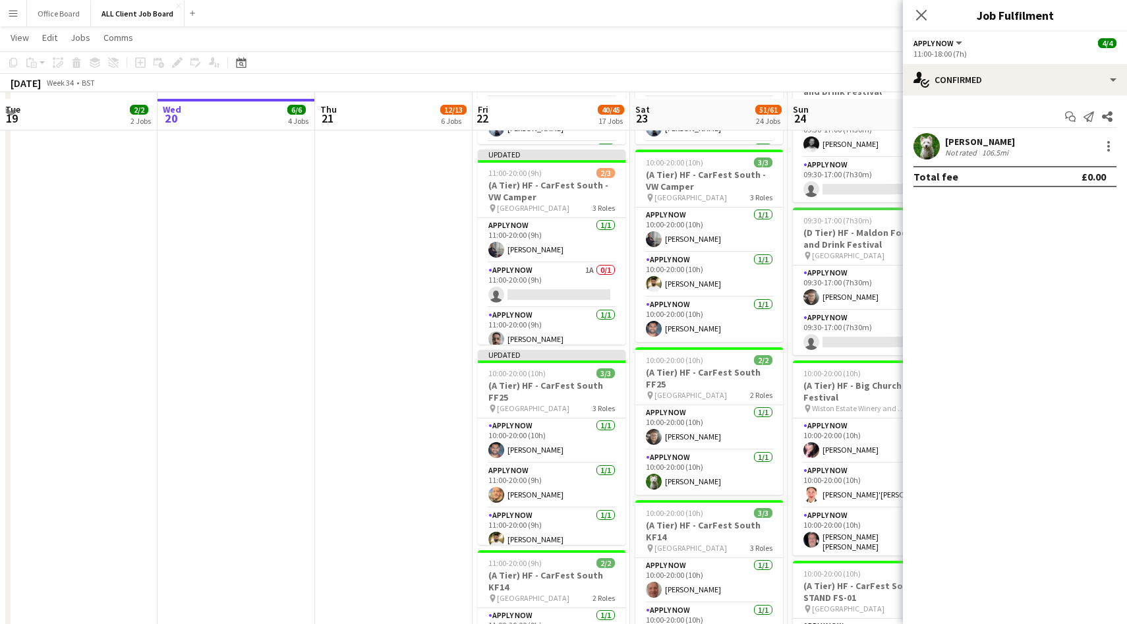
scroll to position [1328, 0]
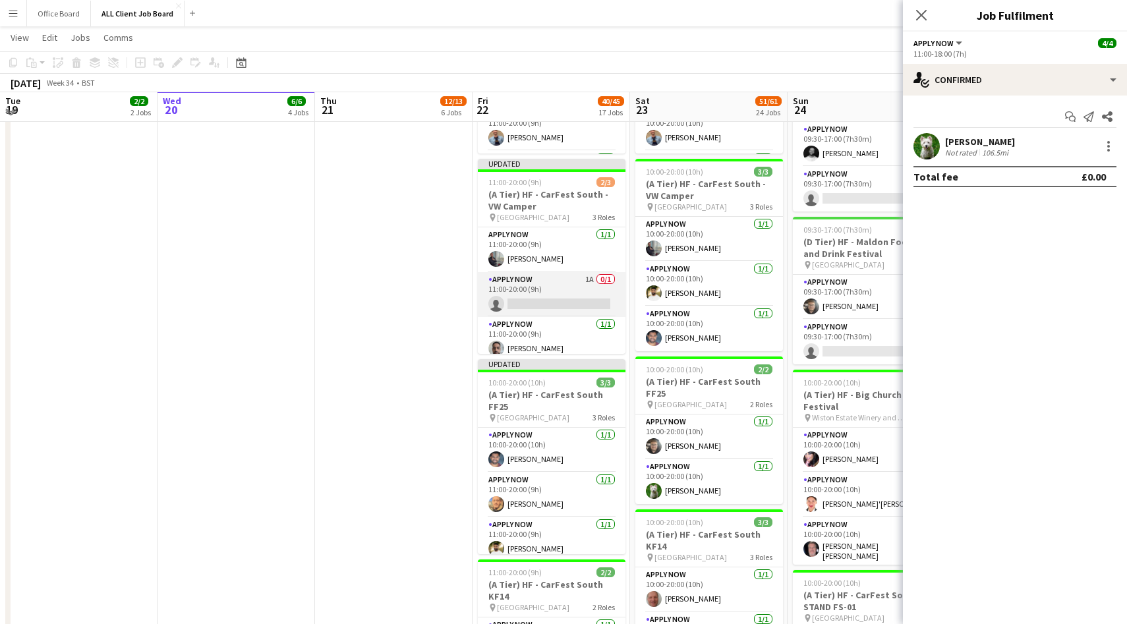
click at [534, 289] on app-card-role "APPLY NOW 1A 0/1 11:00-20:00 (9h) single-neutral-actions" at bounding box center [552, 294] width 148 height 45
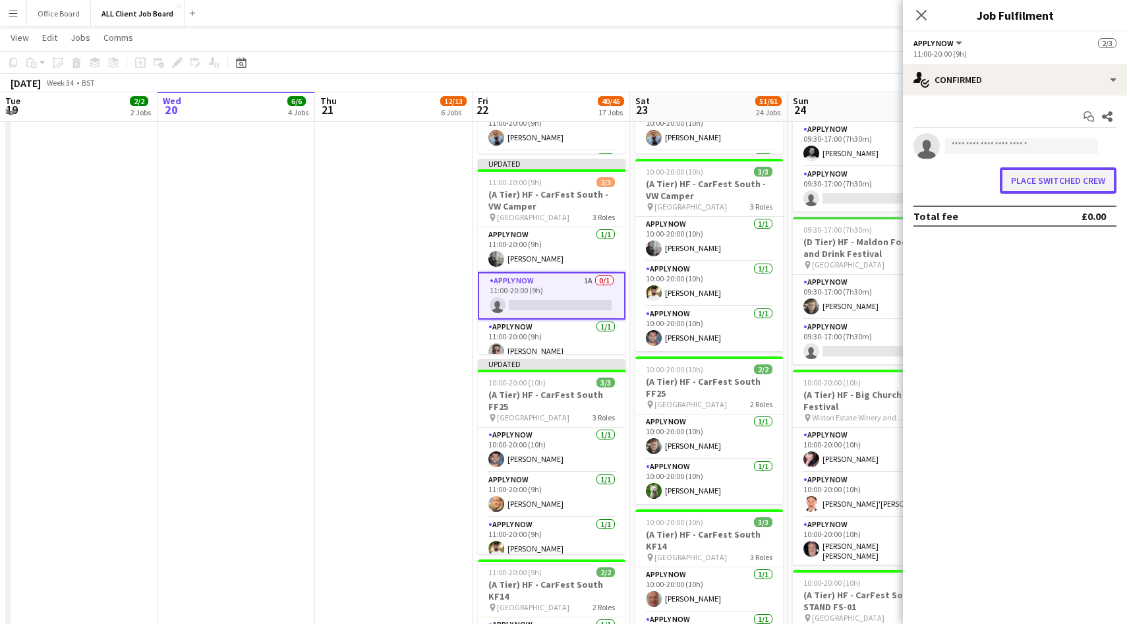
click at [1038, 174] on button "Place switched crew" at bounding box center [1058, 180] width 117 height 26
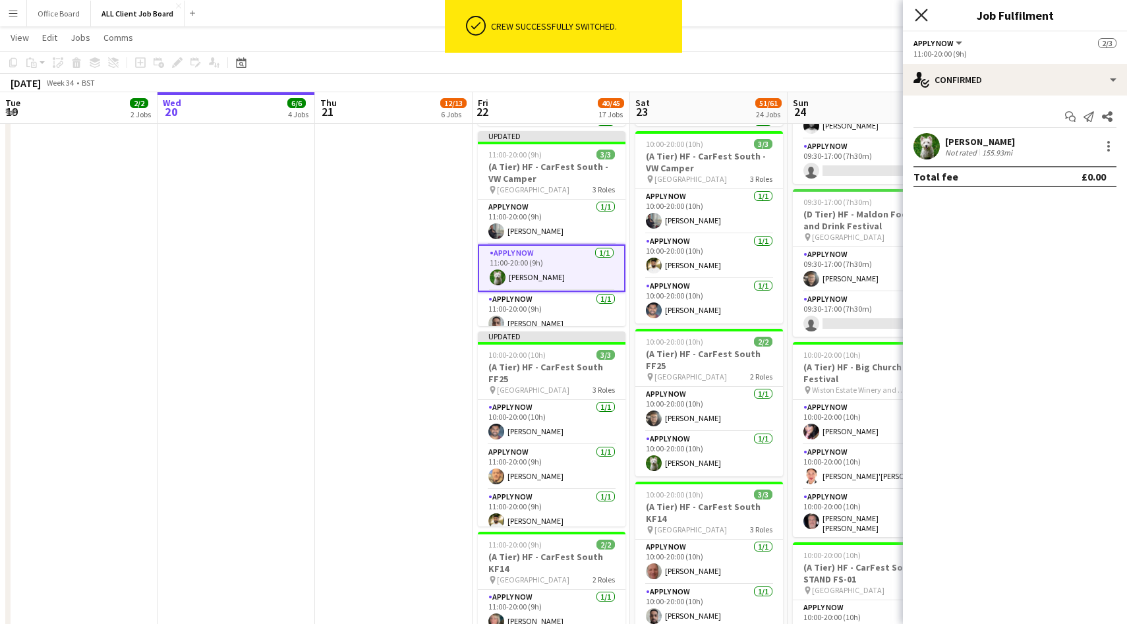
click at [926, 13] on icon "Close pop-in" at bounding box center [921, 15] width 13 height 13
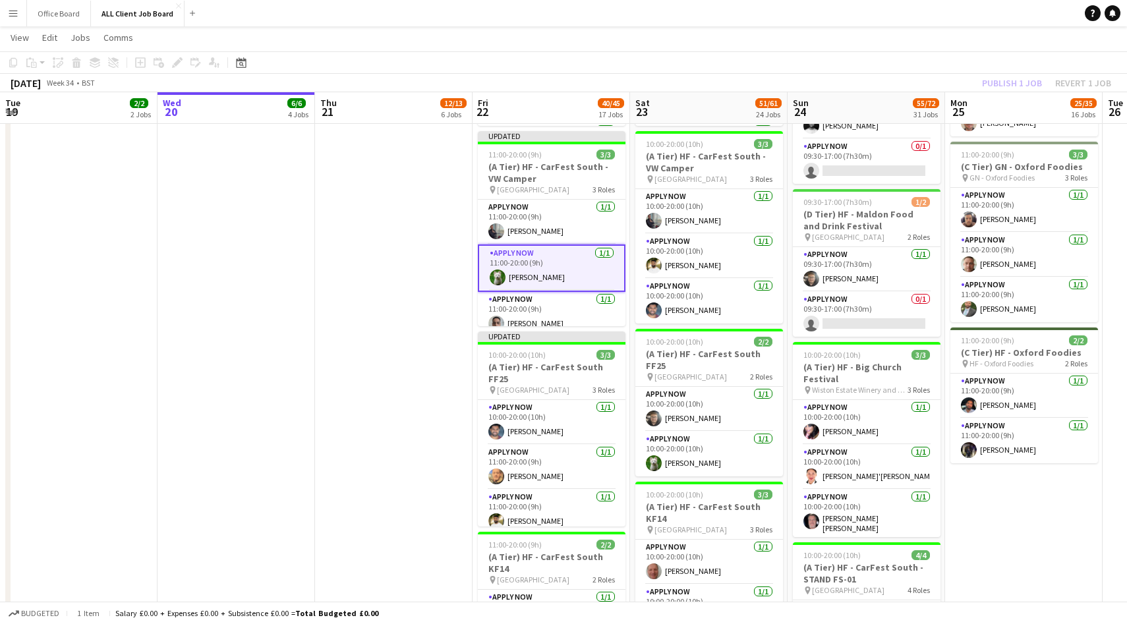
click at [1014, 84] on div "Publish 1 job Revert 1 job" at bounding box center [1046, 82] width 161 height 17
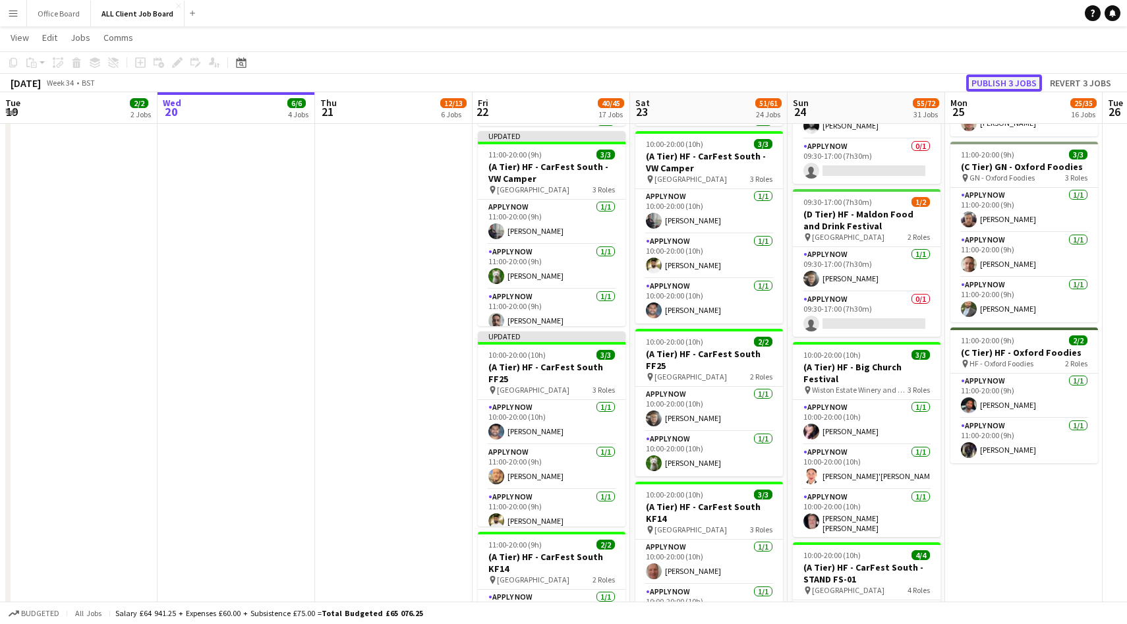
click at [1000, 84] on button "Publish 3 jobs" at bounding box center [1004, 82] width 76 height 17
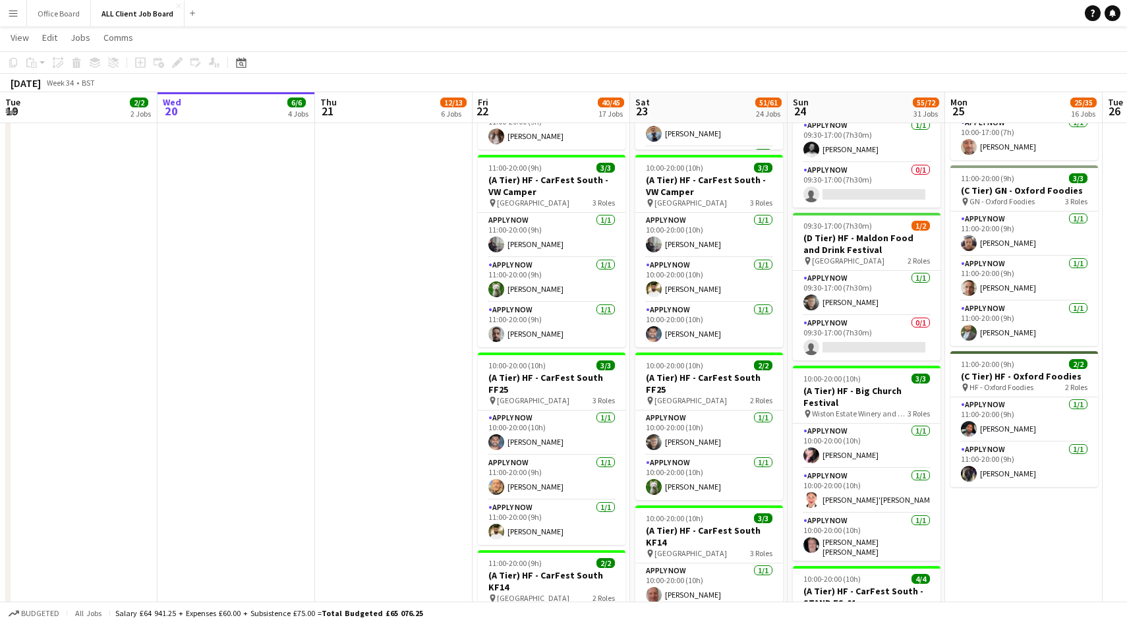
scroll to position [1306, 0]
